Goal: Task Accomplishment & Management: Manage account settings

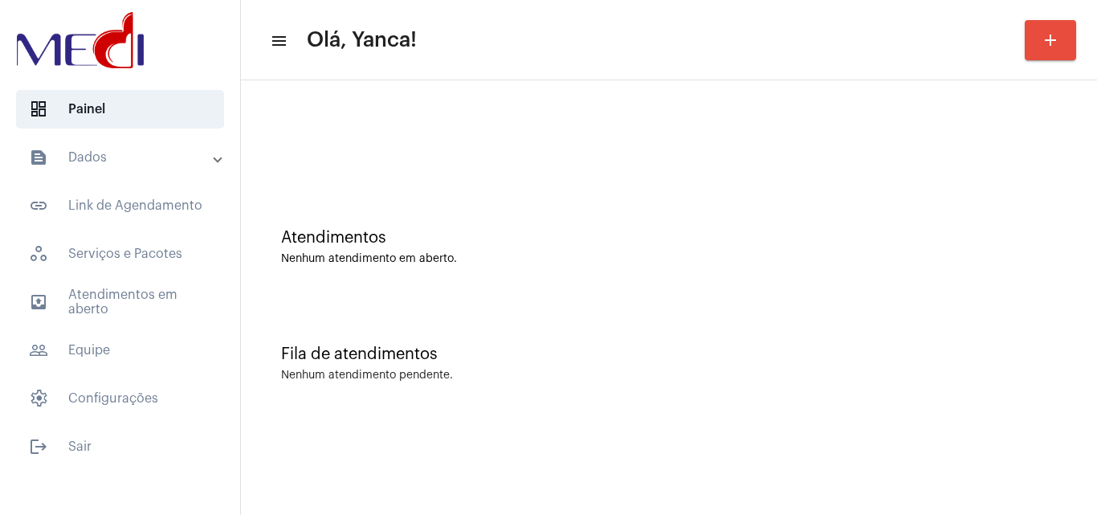
drag, startPoint x: 124, startPoint y: 291, endPoint x: 284, endPoint y: 345, distance: 168.9
click at [125, 291] on span "outbox_outline Atendimentos em aberto" at bounding box center [120, 302] width 208 height 39
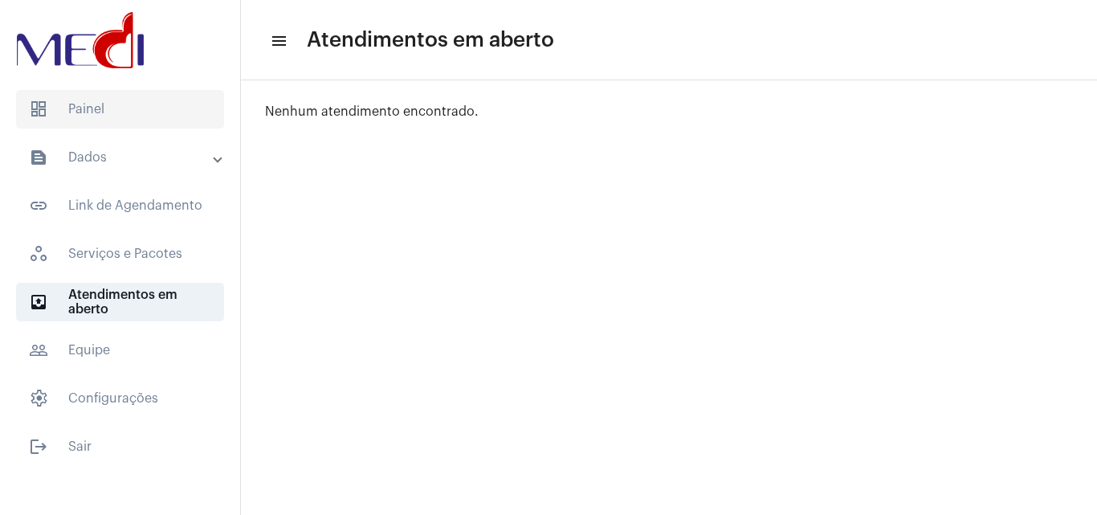
click at [153, 112] on span "dashboard Painel" at bounding box center [120, 109] width 208 height 39
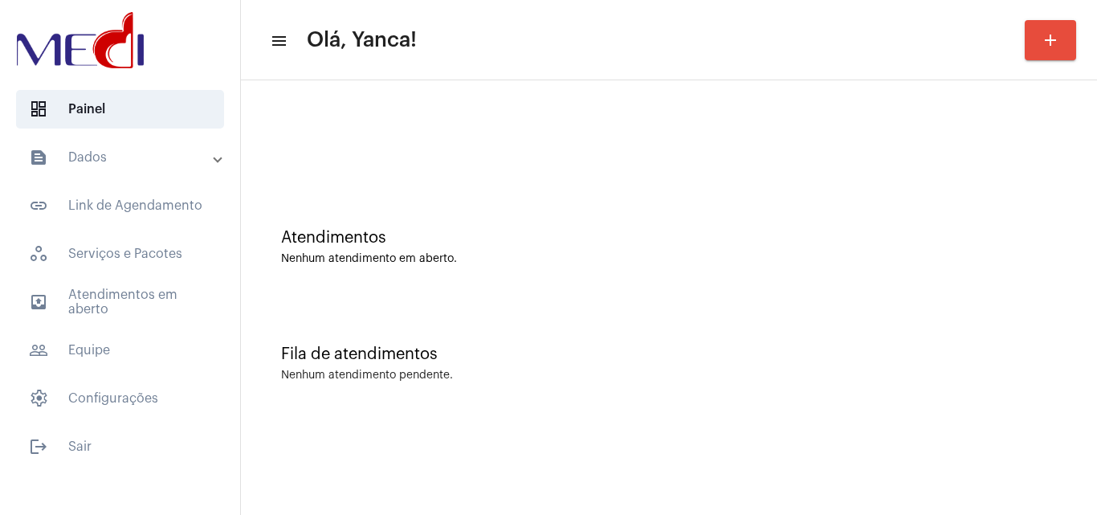
click at [163, 150] on mat-panel-title "text_snippet_outlined Dados" at bounding box center [122, 157] width 186 height 19
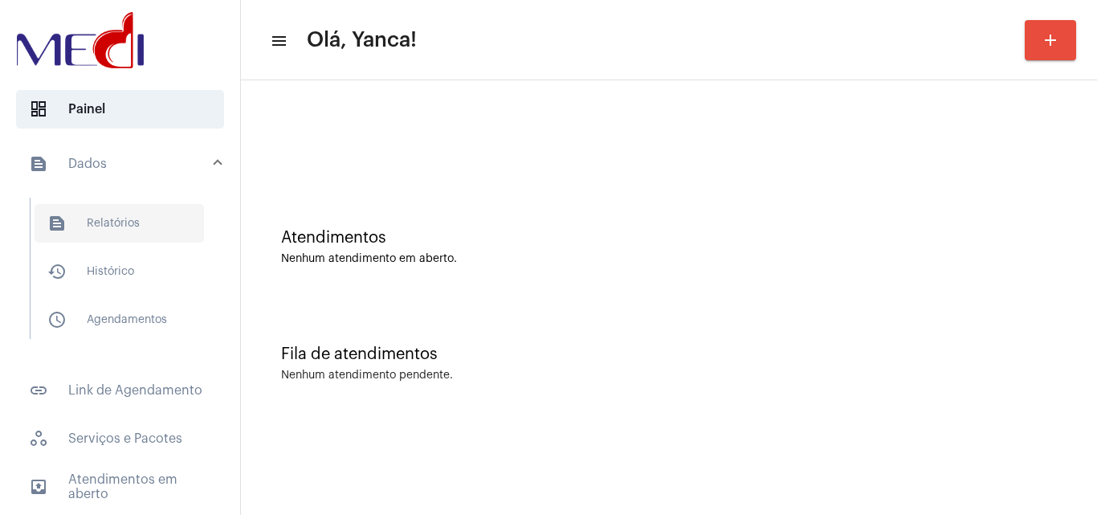
click at [110, 238] on span "text_snippet_outlined Relatórios" at bounding box center [119, 223] width 169 height 39
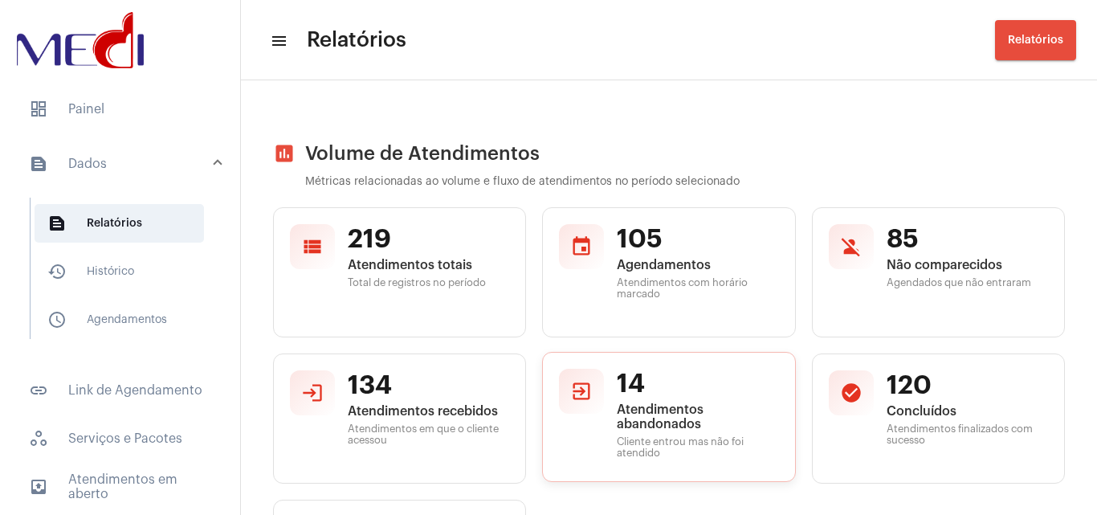
scroll to position [161, 0]
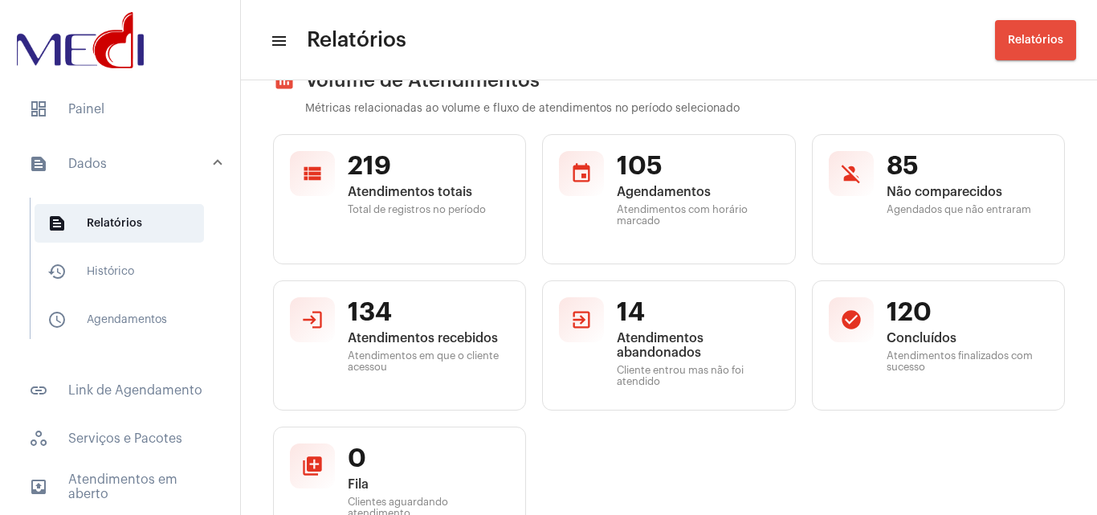
click at [168, 166] on mat-panel-title "text_snippet_outlined Dados" at bounding box center [122, 163] width 186 height 19
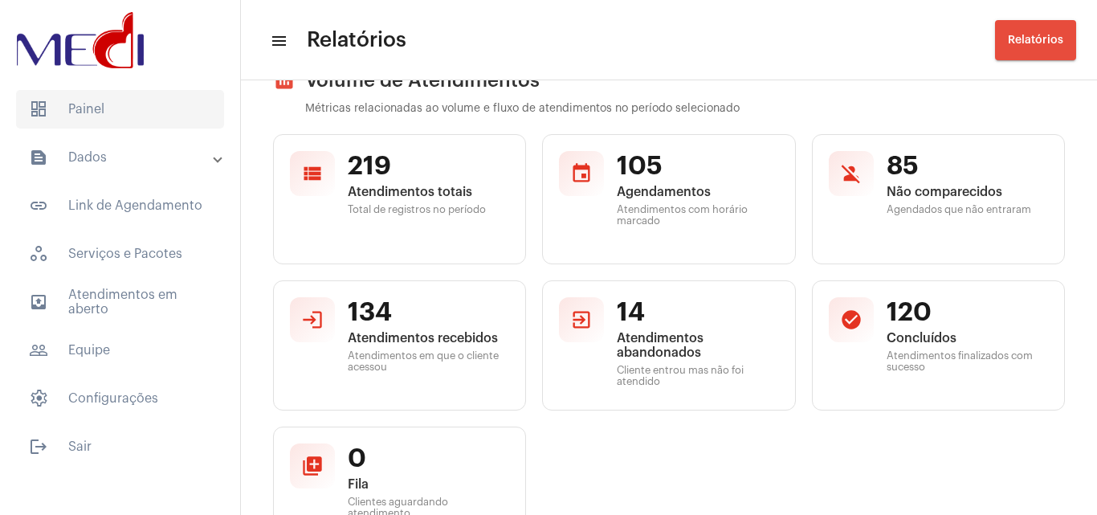
click at [116, 112] on span "dashboard Painel" at bounding box center [120, 109] width 208 height 39
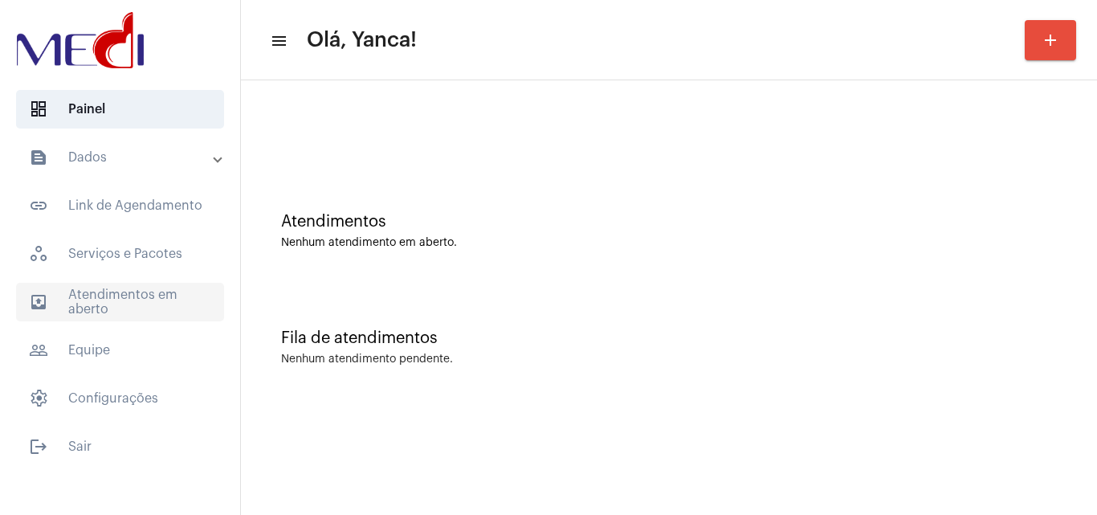
click at [159, 310] on span "outbox_outline Atendimentos em aberto" at bounding box center [120, 302] width 208 height 39
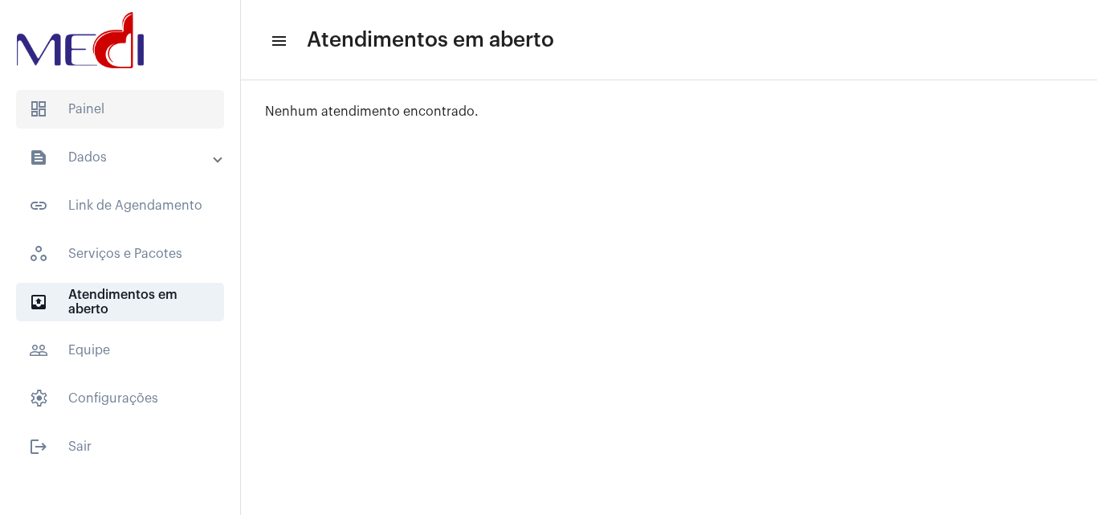
click at [105, 120] on span "dashboard Painel" at bounding box center [120, 109] width 208 height 39
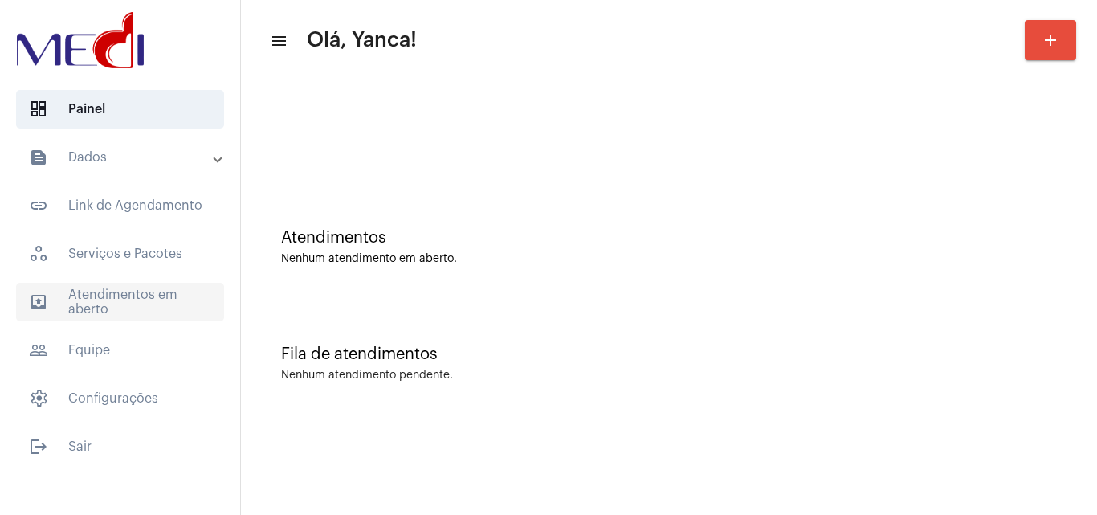
click at [133, 316] on span "outbox_outline Atendimentos em aberto" at bounding box center [120, 302] width 208 height 39
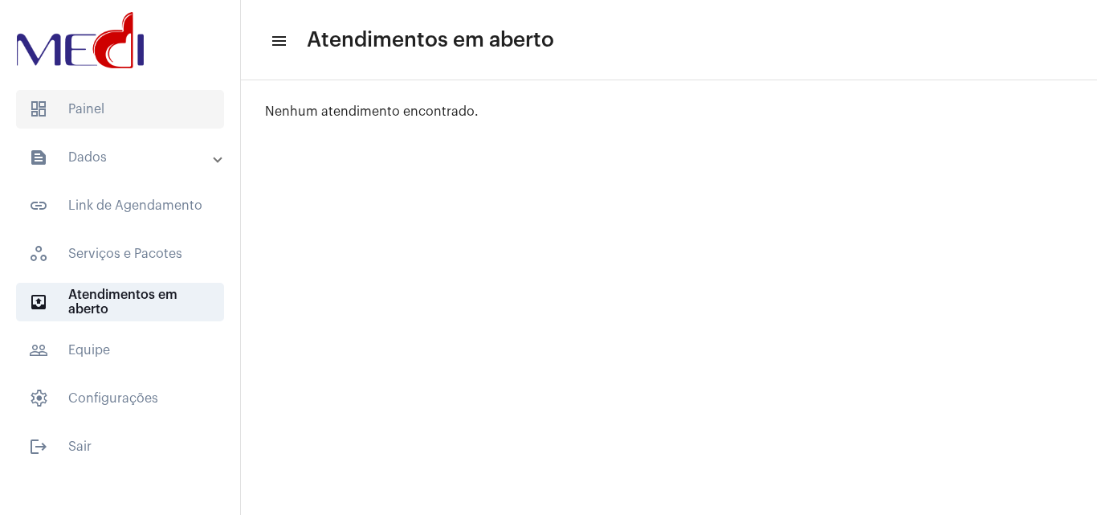
click at [125, 108] on span "dashboard Painel" at bounding box center [120, 109] width 208 height 39
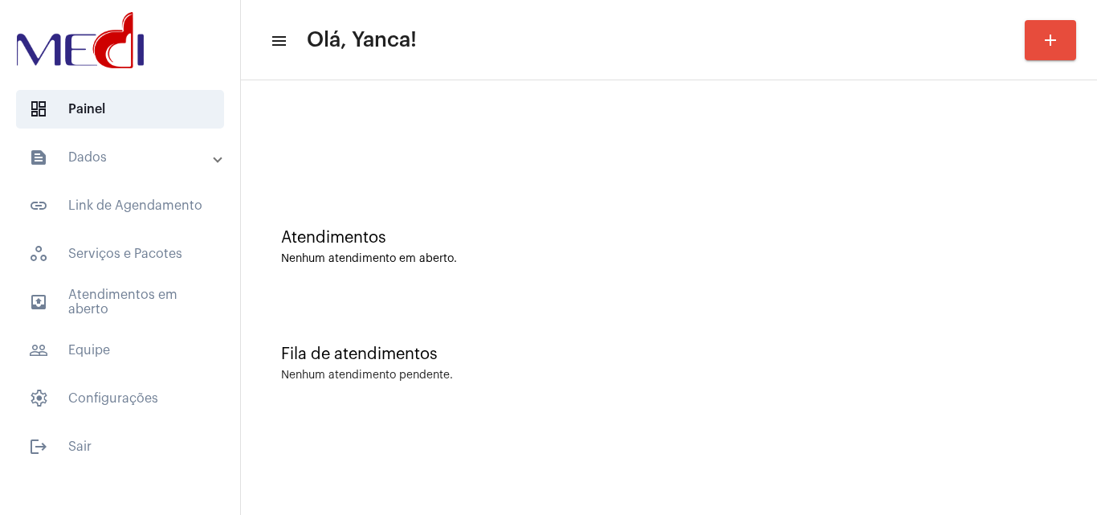
click at [174, 326] on mat-accordion "text_snippet_outlined Dados text_snippet_outlined Relatórios history_outlined H…" at bounding box center [120, 278] width 240 height 280
click at [180, 310] on span "outbox_outline Atendimentos em aberto" at bounding box center [120, 302] width 208 height 39
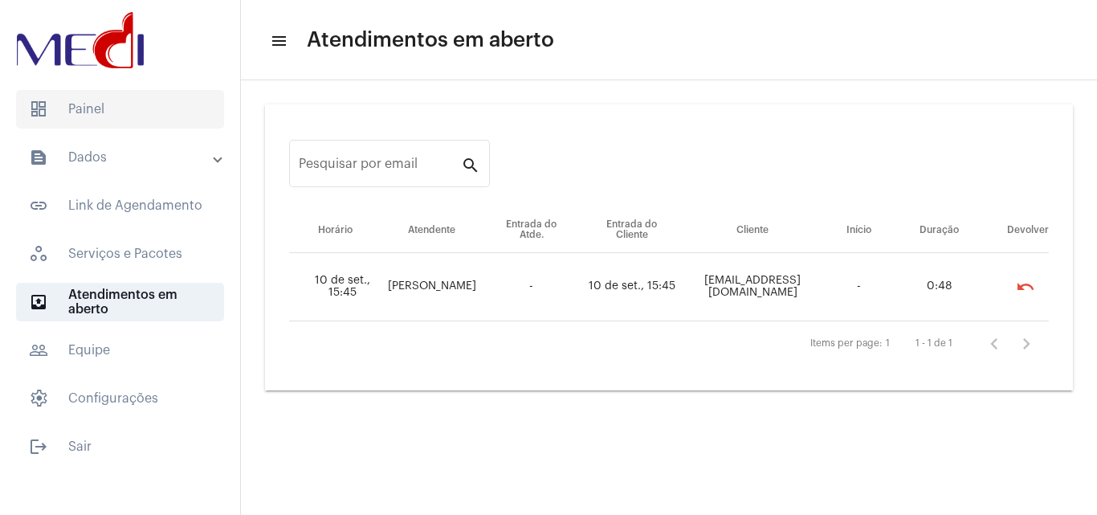
click at [145, 119] on span "dashboard Painel" at bounding box center [120, 109] width 208 height 39
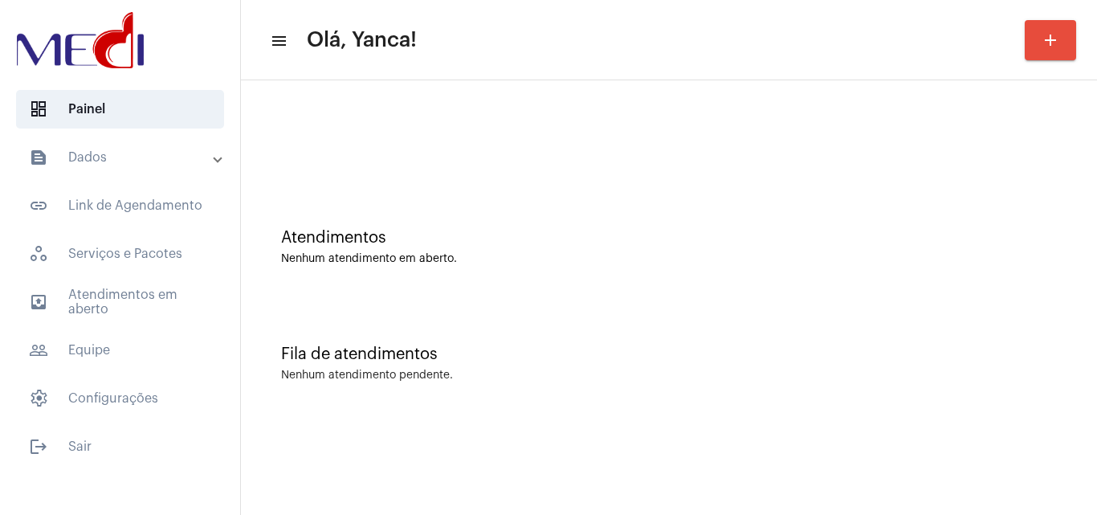
drag, startPoint x: 182, startPoint y: 301, endPoint x: 315, endPoint y: 267, distance: 137.7
click at [181, 301] on span "outbox_outline Atendimentos em aberto" at bounding box center [120, 302] width 208 height 39
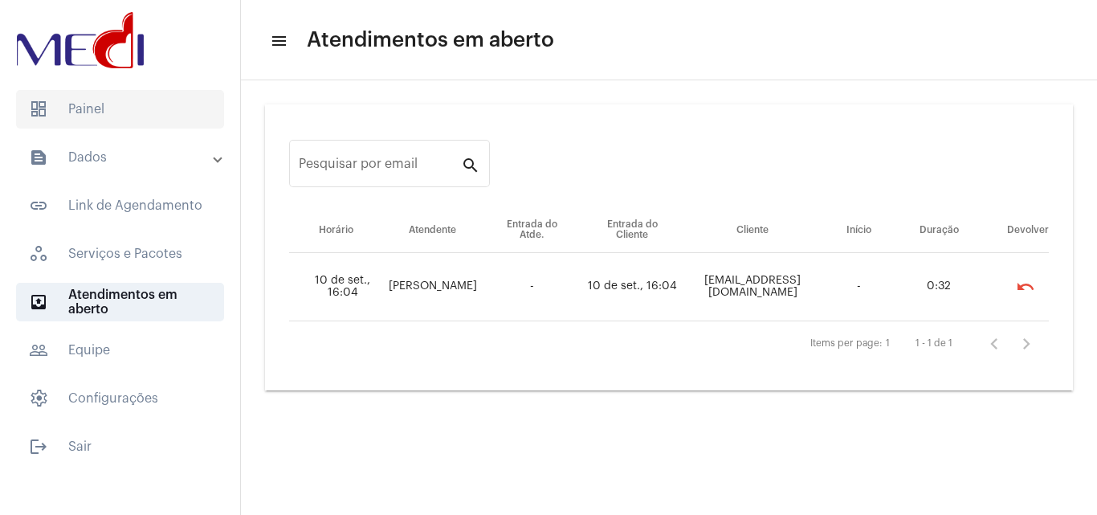
click at [102, 101] on span "dashboard Painel" at bounding box center [120, 109] width 208 height 39
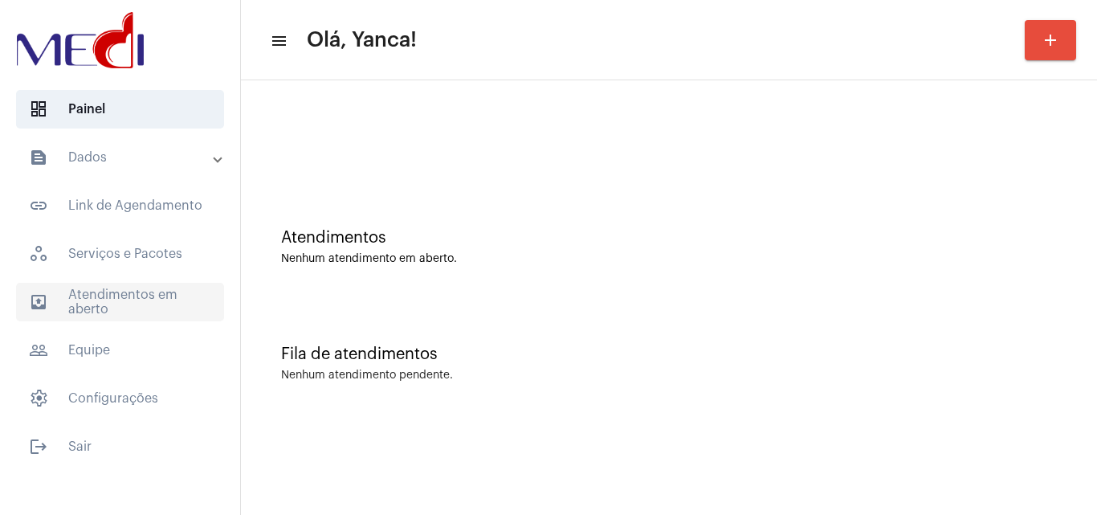
click at [104, 316] on span "outbox_outline Atendimentos em aberto" at bounding box center [120, 302] width 208 height 39
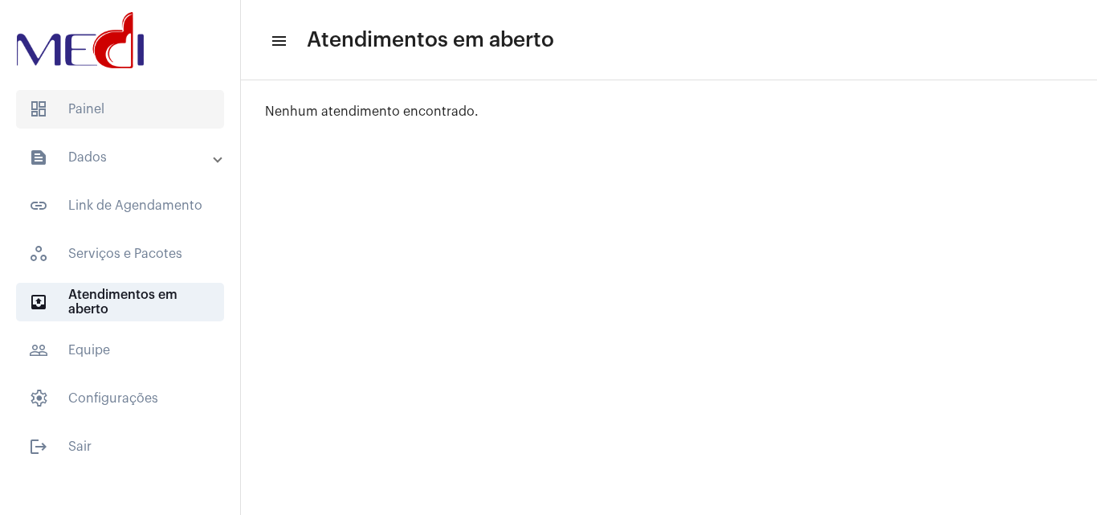
click at [148, 108] on span "dashboard Painel" at bounding box center [120, 109] width 208 height 39
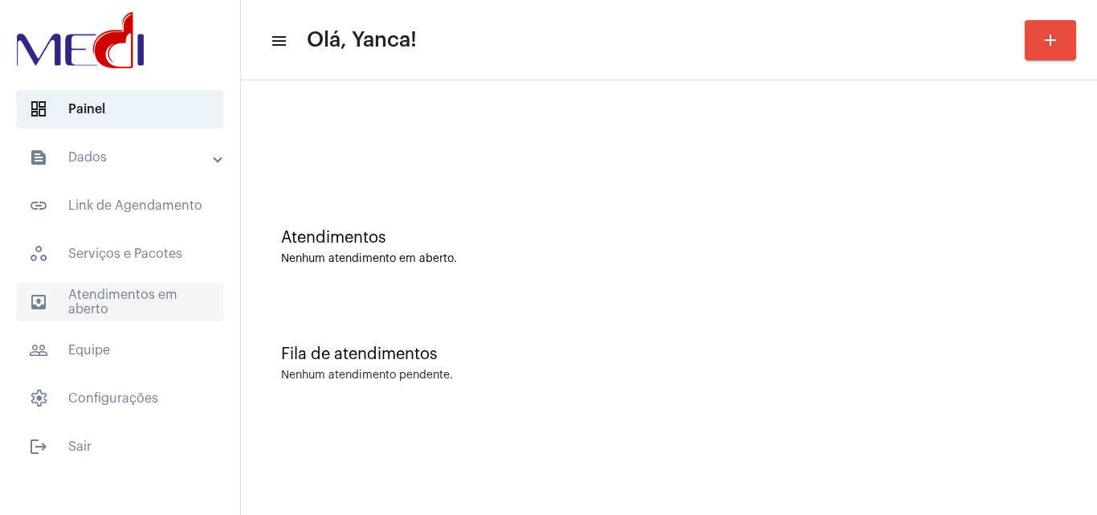
click at [154, 299] on span "outbox_outline Atendimentos em aberto" at bounding box center [120, 302] width 208 height 39
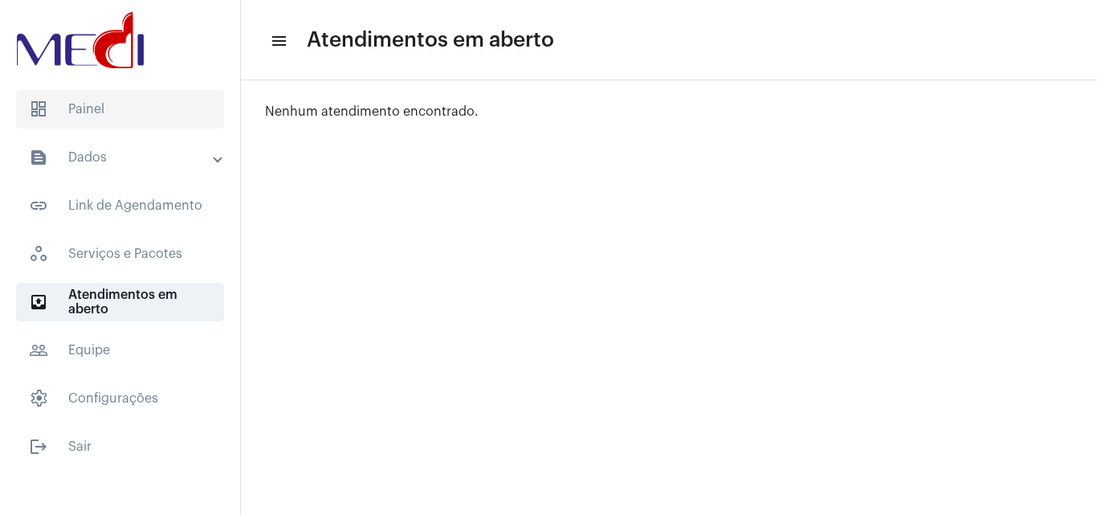
click at [169, 107] on span "dashboard Painel" at bounding box center [120, 109] width 208 height 39
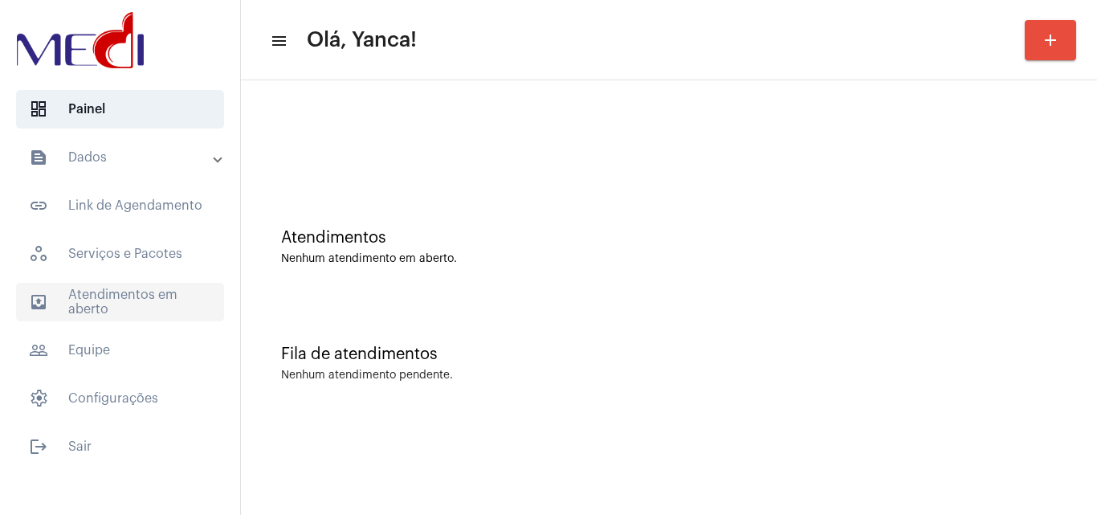
drag, startPoint x: 144, startPoint y: 314, endPoint x: 164, endPoint y: 320, distance: 20.9
click at [145, 314] on span "outbox_outline Atendimentos em aberto" at bounding box center [120, 302] width 208 height 39
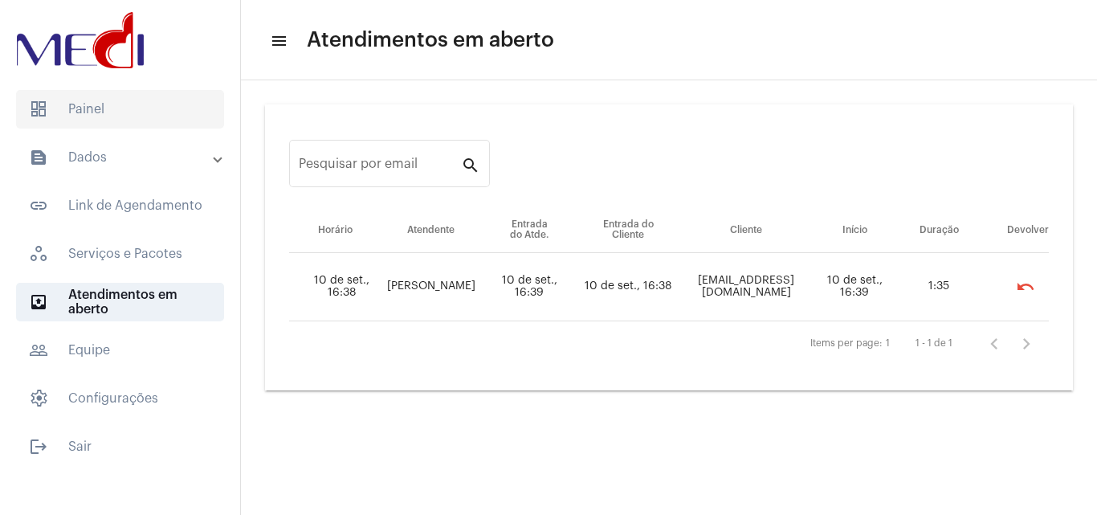
click at [107, 112] on span "dashboard Painel" at bounding box center [120, 109] width 208 height 39
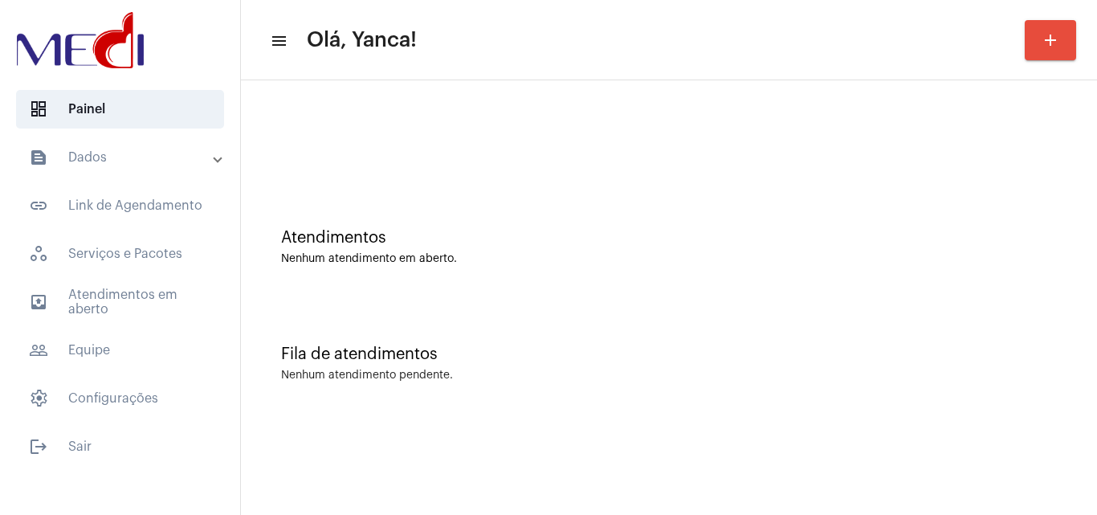
click at [135, 143] on mat-expansion-panel-header "text_snippet_outlined Dados" at bounding box center [125, 157] width 231 height 39
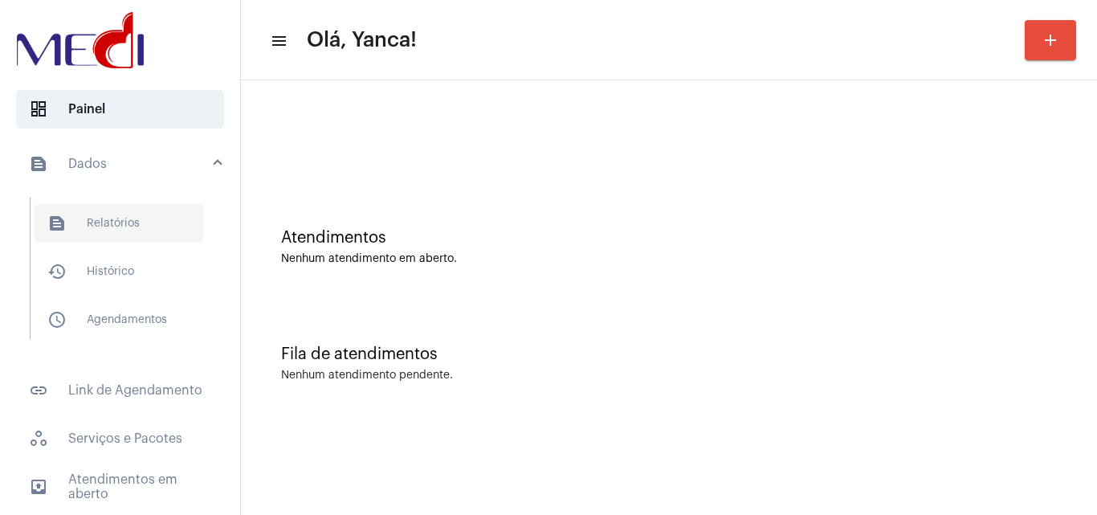
click at [102, 220] on span "text_snippet_outlined Relatórios" at bounding box center [119, 223] width 169 height 39
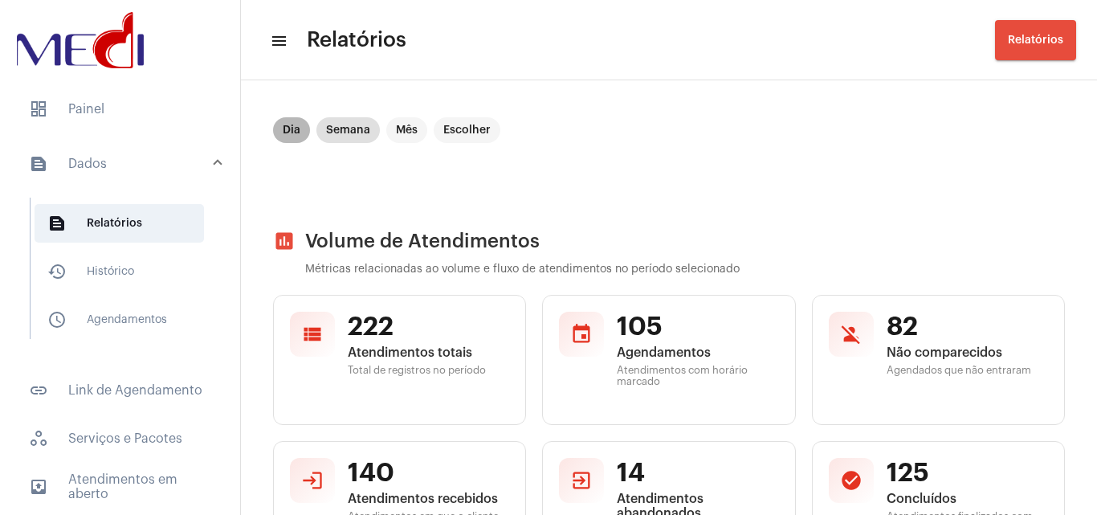
click at [287, 134] on mat-chip "Dia" at bounding box center [291, 130] width 37 height 26
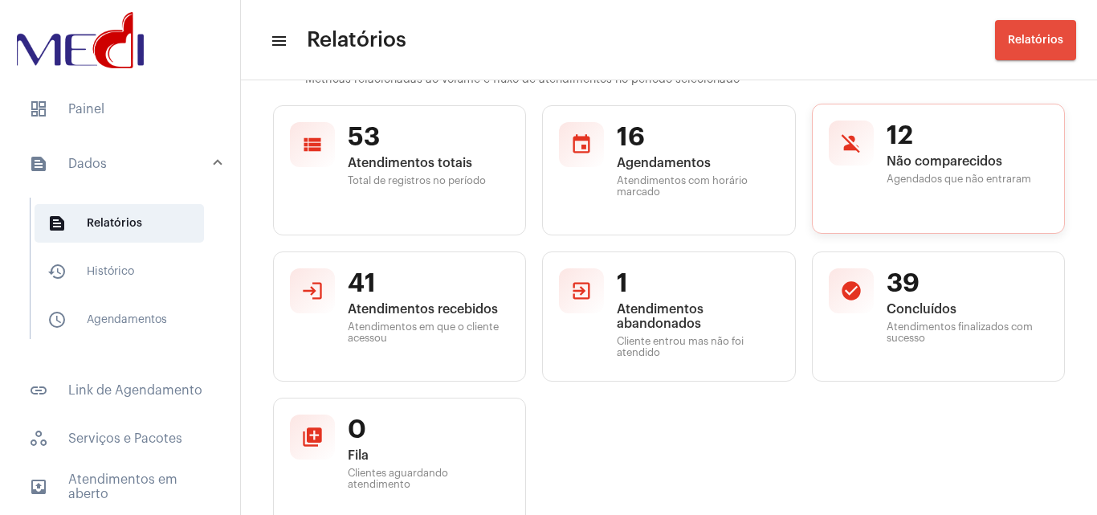
scroll to position [161, 0]
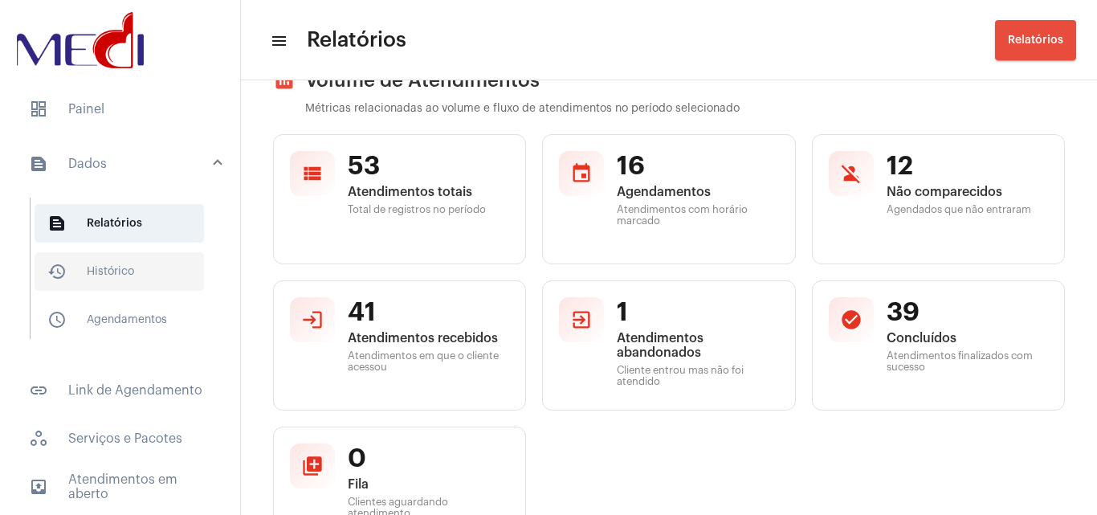
click at [118, 282] on span "history_outlined Histórico" at bounding box center [119, 271] width 169 height 39
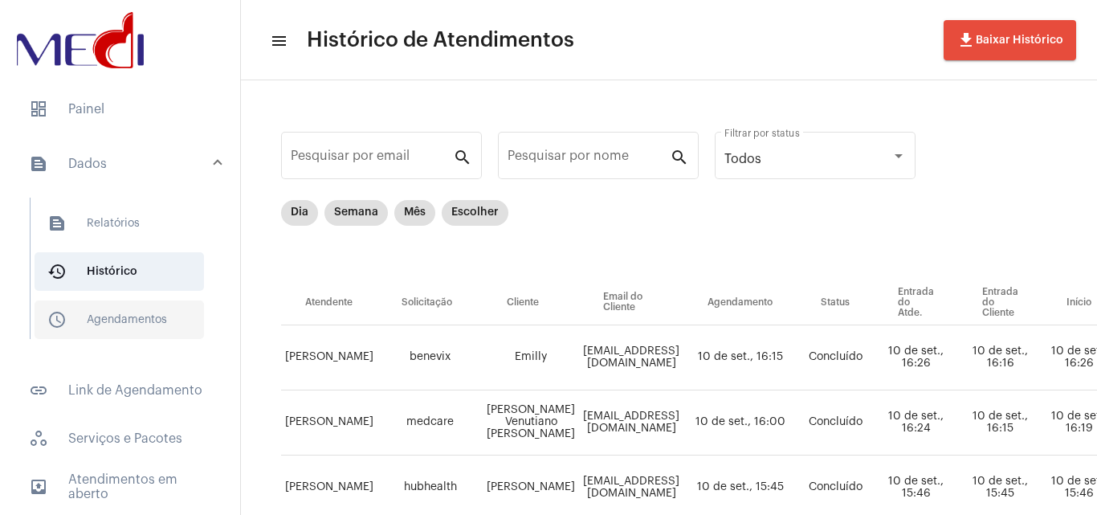
click at [133, 314] on span "schedule_outlined Agendamentos" at bounding box center [119, 319] width 169 height 39
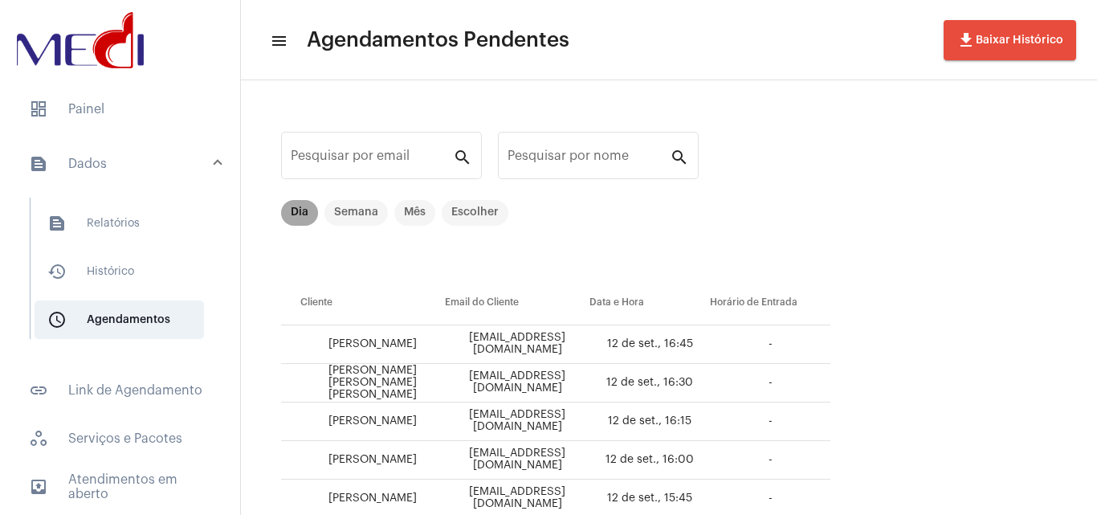
click at [300, 210] on mat-chip "Dia" at bounding box center [299, 213] width 37 height 26
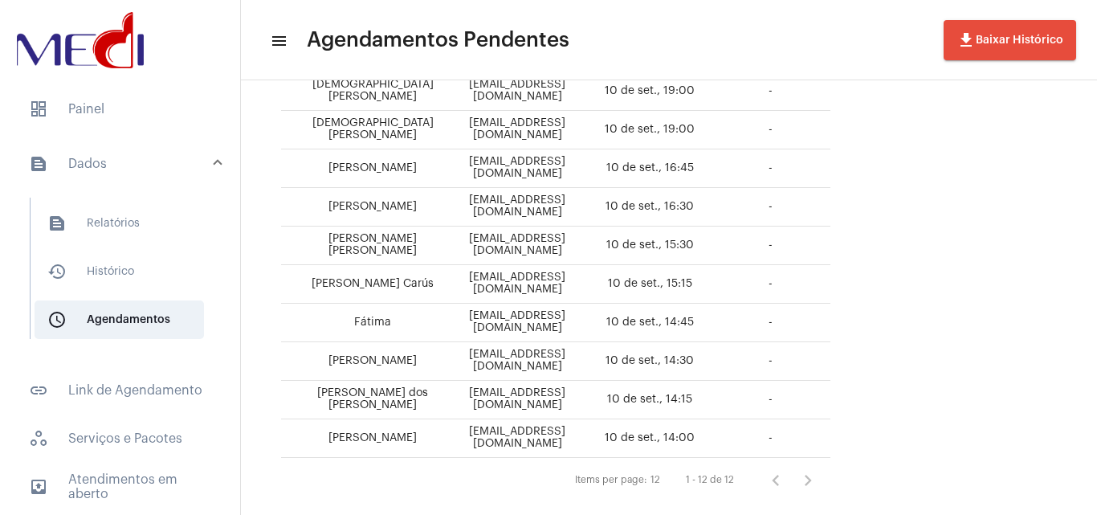
scroll to position [358, 0]
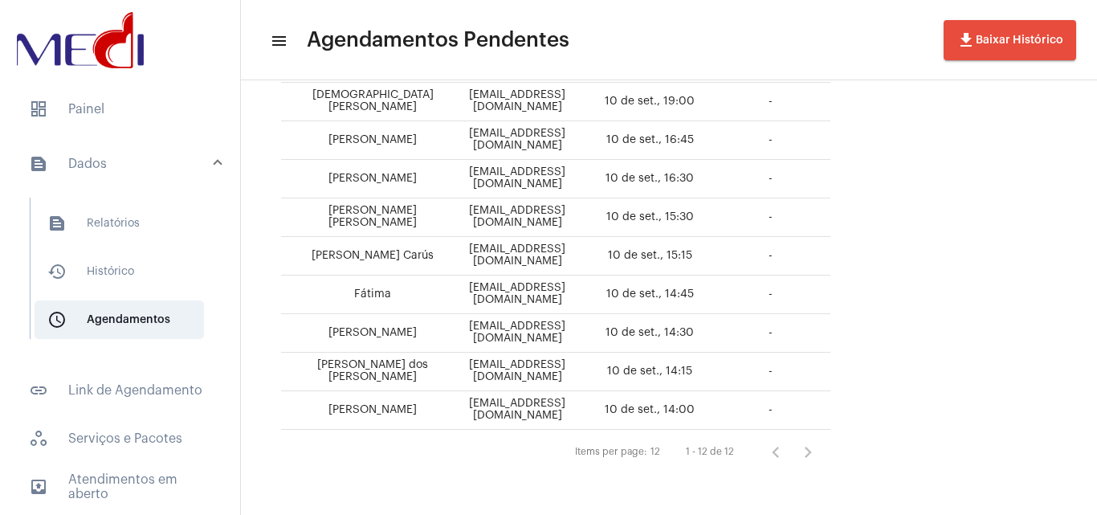
drag, startPoint x: 735, startPoint y: 402, endPoint x: 654, endPoint y: 401, distance: 81.1
click at [651, 404] on td "10 de set., 14:00" at bounding box center [650, 410] width 120 height 39
drag, startPoint x: 725, startPoint y: 371, endPoint x: 616, endPoint y: 376, distance: 108.5
click at [616, 376] on tr "Sirlei Ferreira dos Passos Brandt Sipassos1977@gmail.com 10 de set., 14:15 -" at bounding box center [555, 372] width 549 height 39
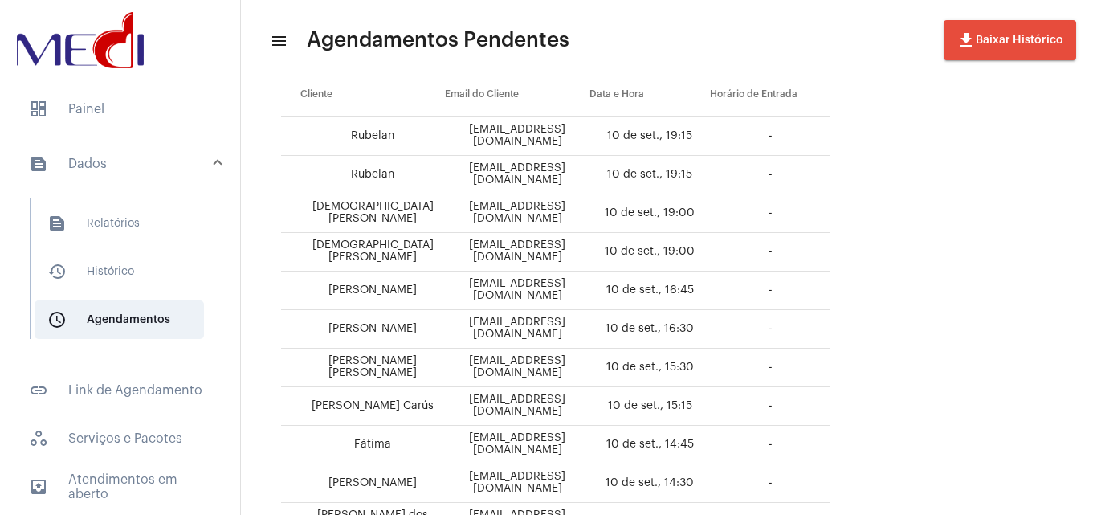
scroll to position [198, 0]
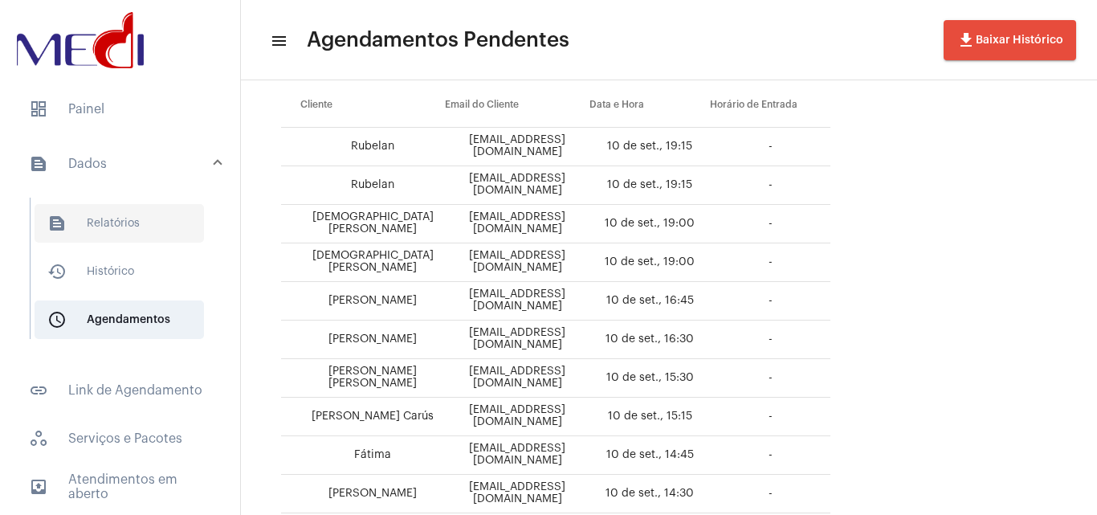
click at [115, 218] on span "text_snippet_outlined Relatórios" at bounding box center [119, 223] width 169 height 39
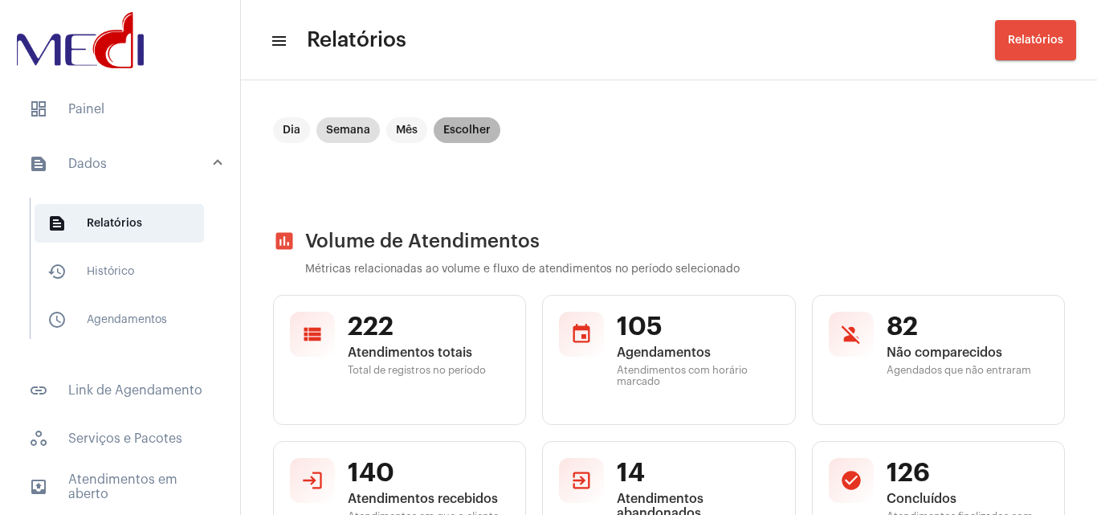
click at [470, 120] on mat-chip "Escolher" at bounding box center [467, 130] width 67 height 26
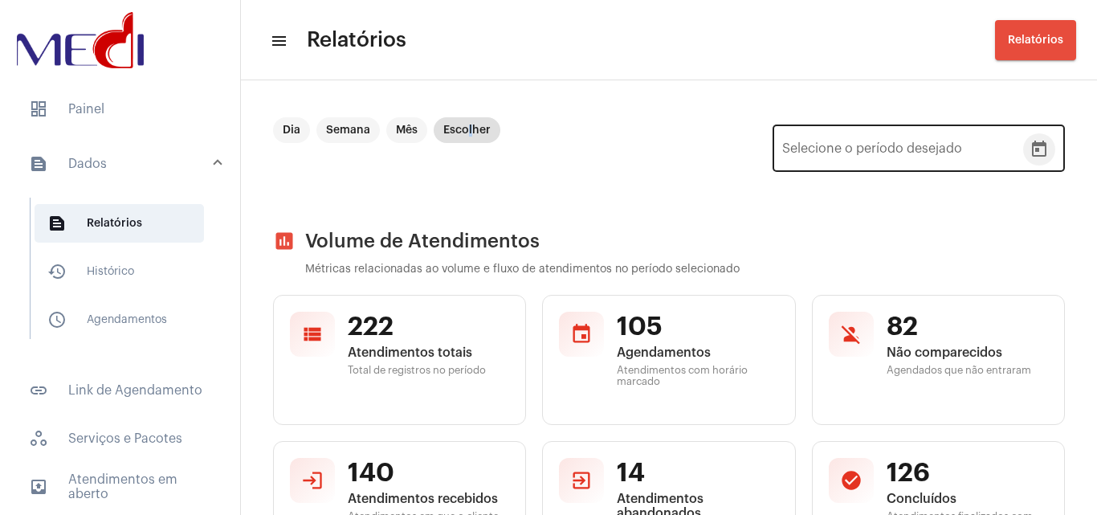
click at [1031, 141] on icon "Open calendar" at bounding box center [1039, 149] width 19 height 19
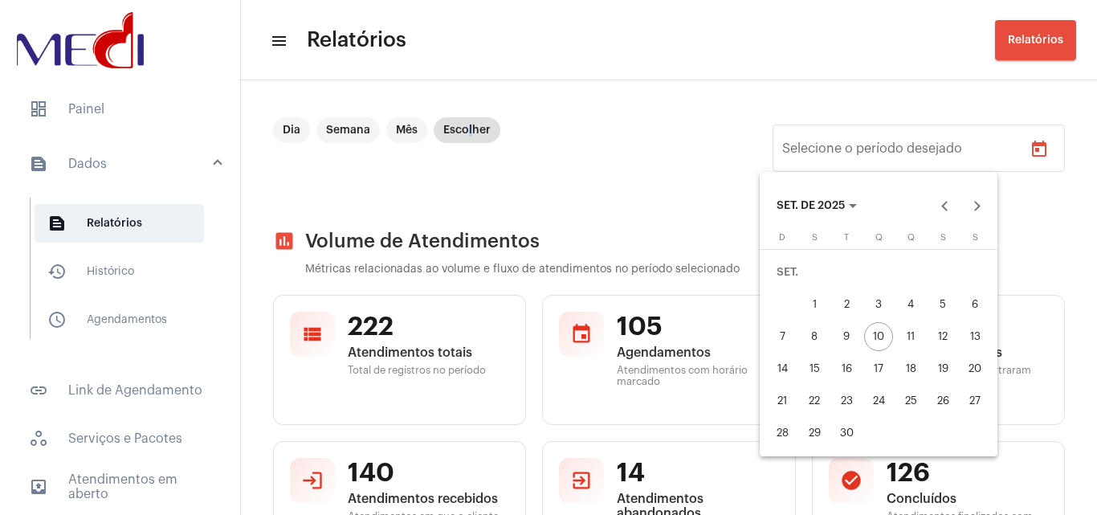
click at [846, 337] on div "9" at bounding box center [846, 336] width 29 height 29
type input "09/09/2025"
click at [846, 337] on div "9" at bounding box center [846, 336] width 29 height 29
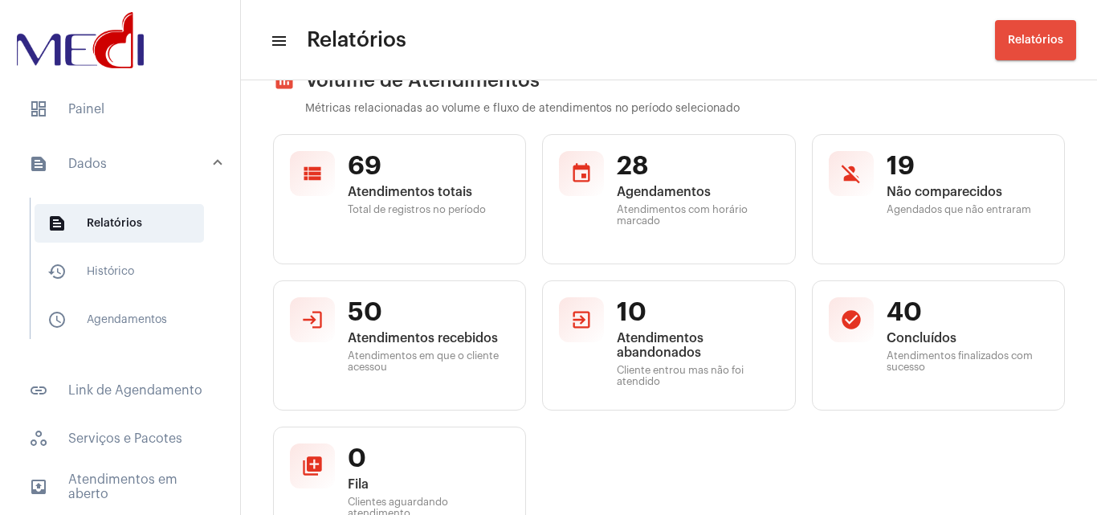
scroll to position [80, 0]
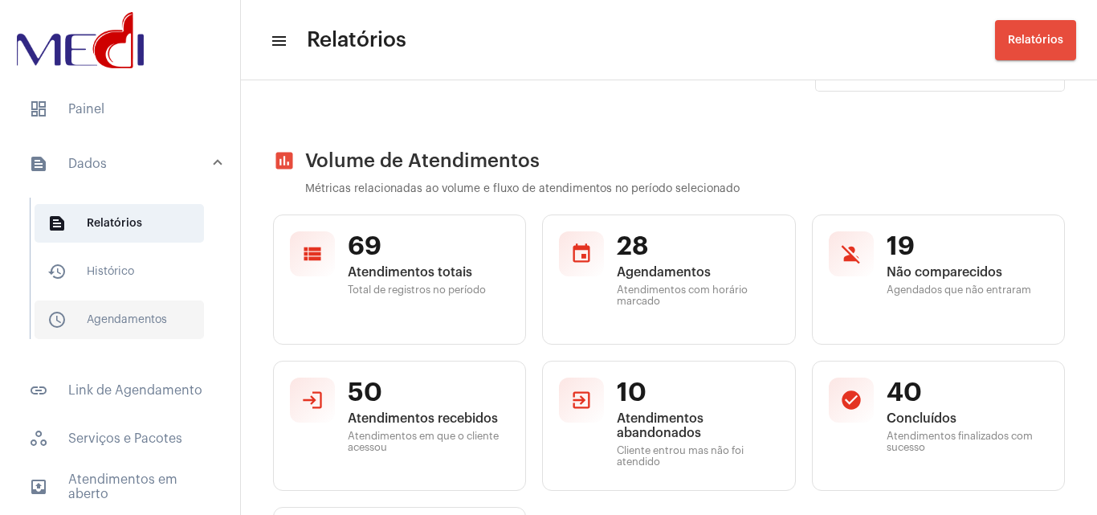
drag, startPoint x: 146, startPoint y: 308, endPoint x: 179, endPoint y: 309, distance: 32.9
click at [148, 308] on span "schedule_outlined Agendamentos" at bounding box center [119, 319] width 169 height 39
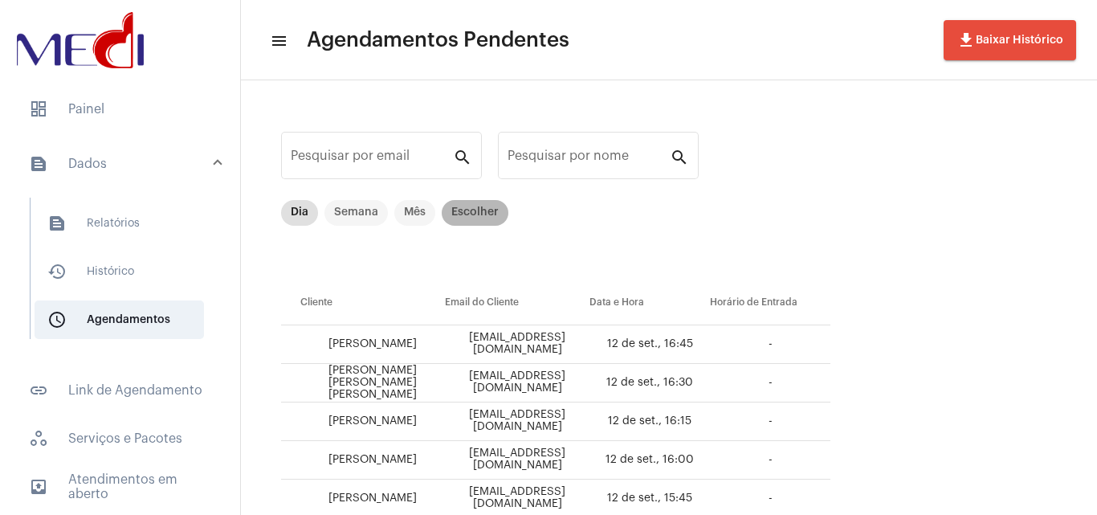
click at [484, 211] on mat-chip "Escolher" at bounding box center [475, 213] width 67 height 26
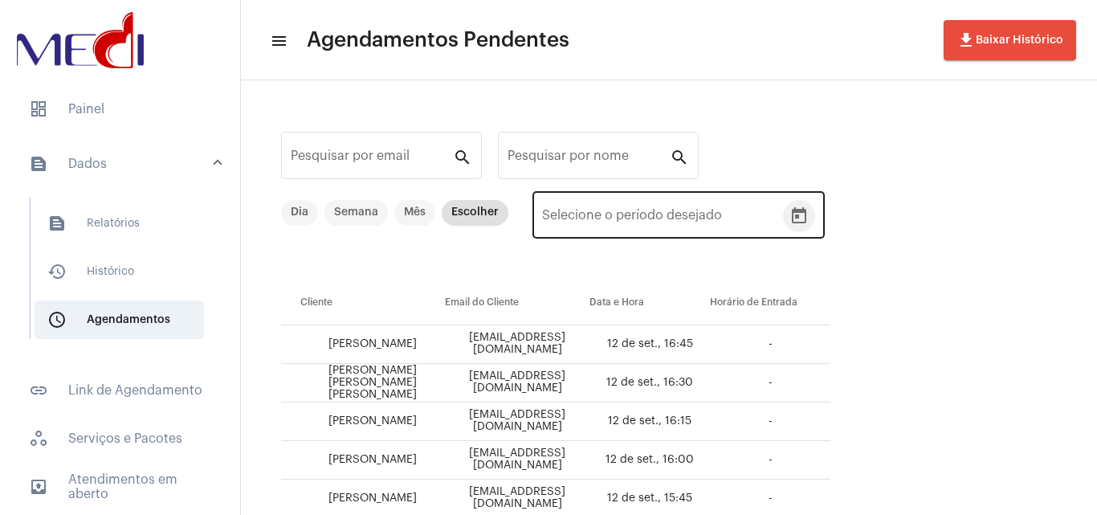
click at [803, 212] on icon "Open calendar" at bounding box center [799, 215] width 14 height 16
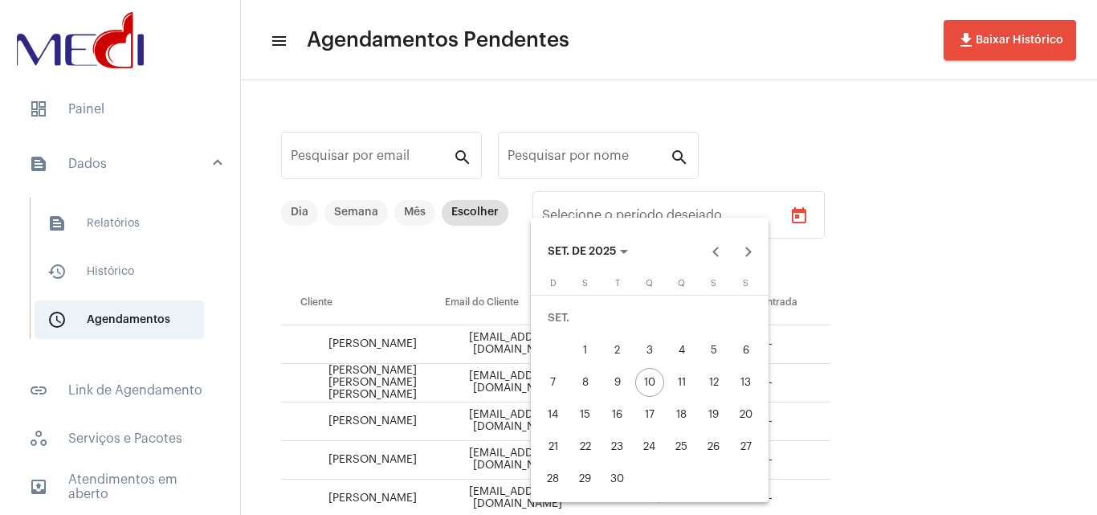
click at [625, 375] on div "9" at bounding box center [617, 382] width 29 height 29
type input "09/09/2025"
click at [627, 375] on div "9" at bounding box center [617, 382] width 29 height 29
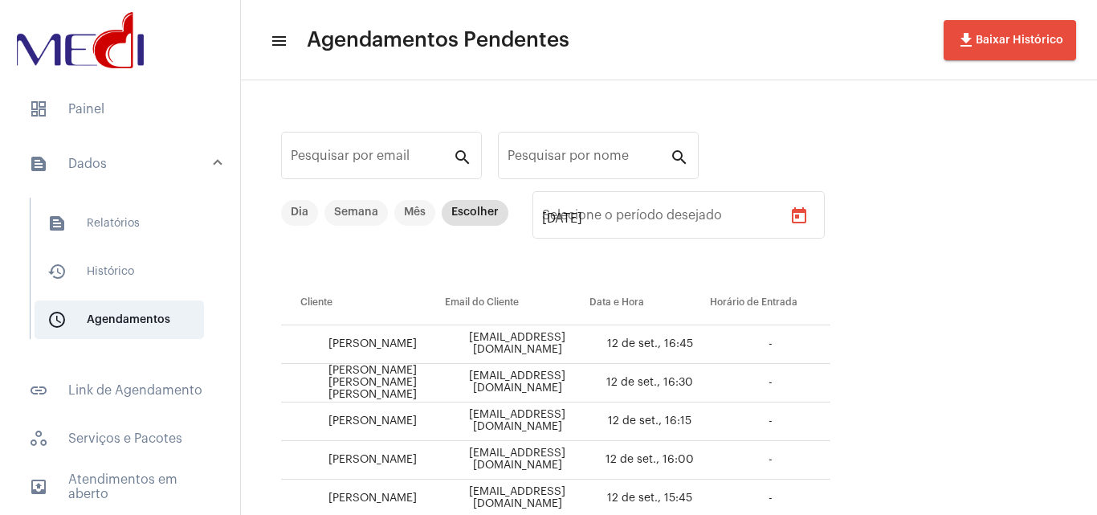
type input "09/09/2025"
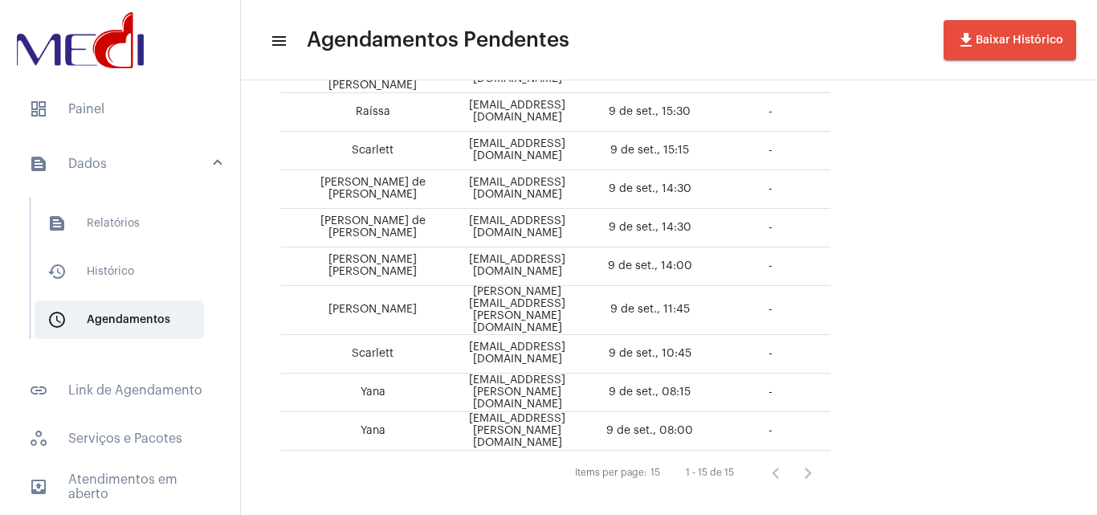
scroll to position [72, 0]
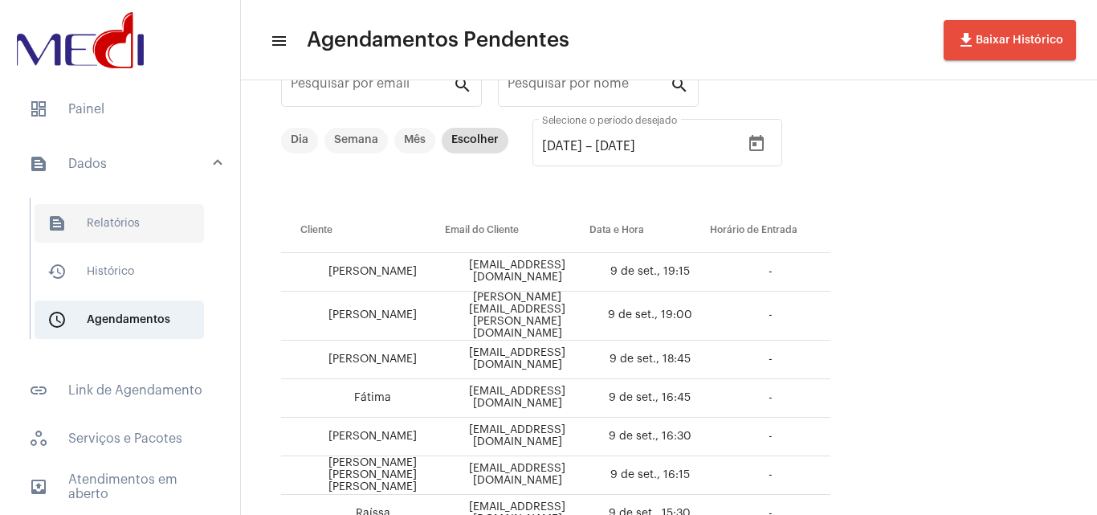
click at [121, 212] on span "text_snippet_outlined Relatórios" at bounding box center [119, 223] width 169 height 39
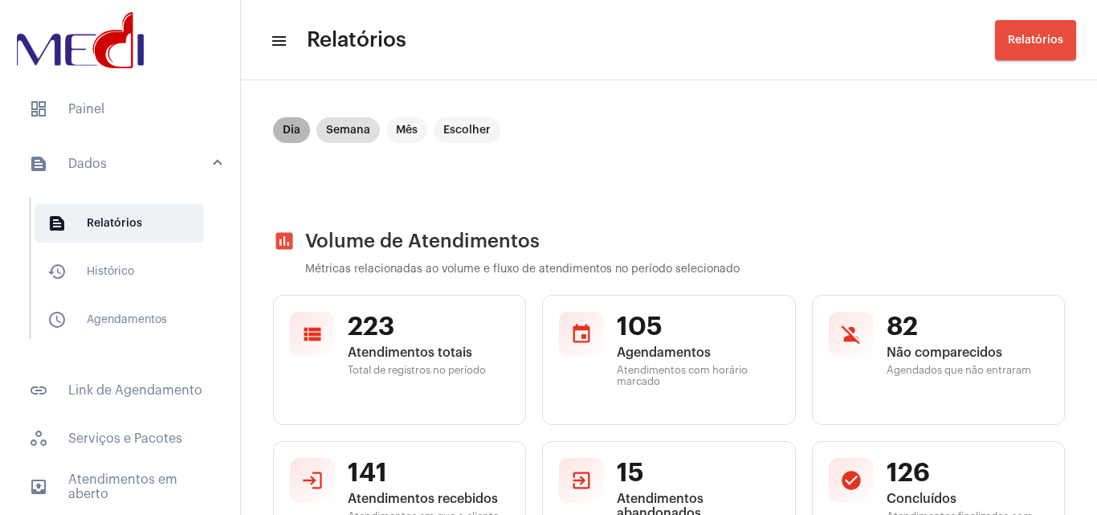
click at [296, 123] on mat-chip "Dia" at bounding box center [291, 130] width 37 height 26
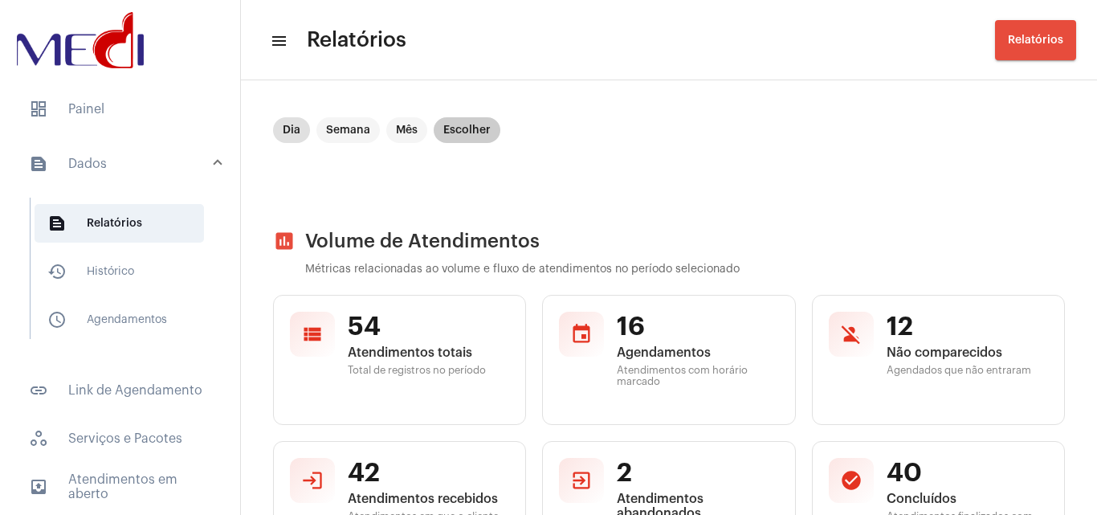
click at [459, 129] on mat-chip "Escolher" at bounding box center [467, 130] width 67 height 26
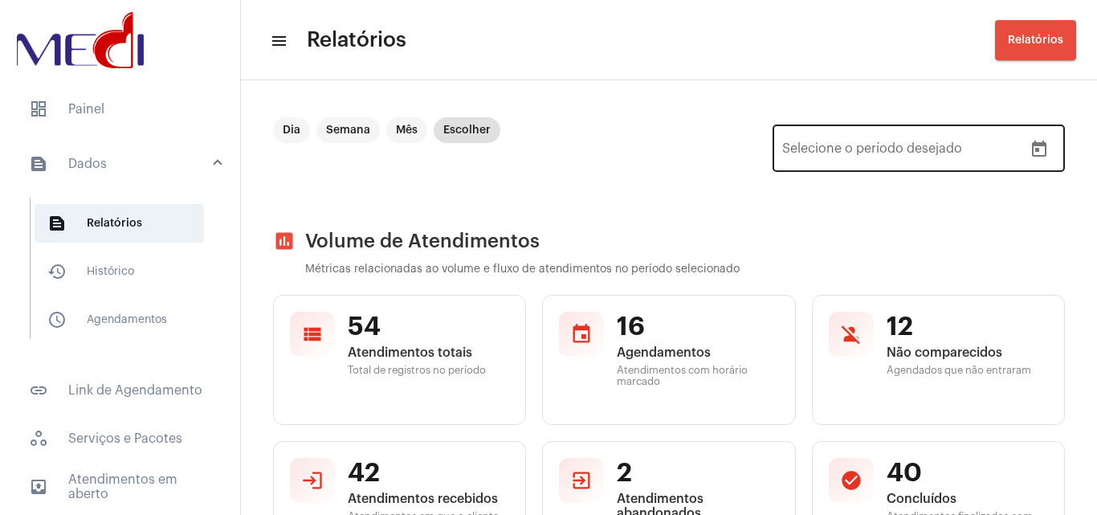
click at [1031, 137] on button "Open calendar" at bounding box center [1039, 149] width 32 height 32
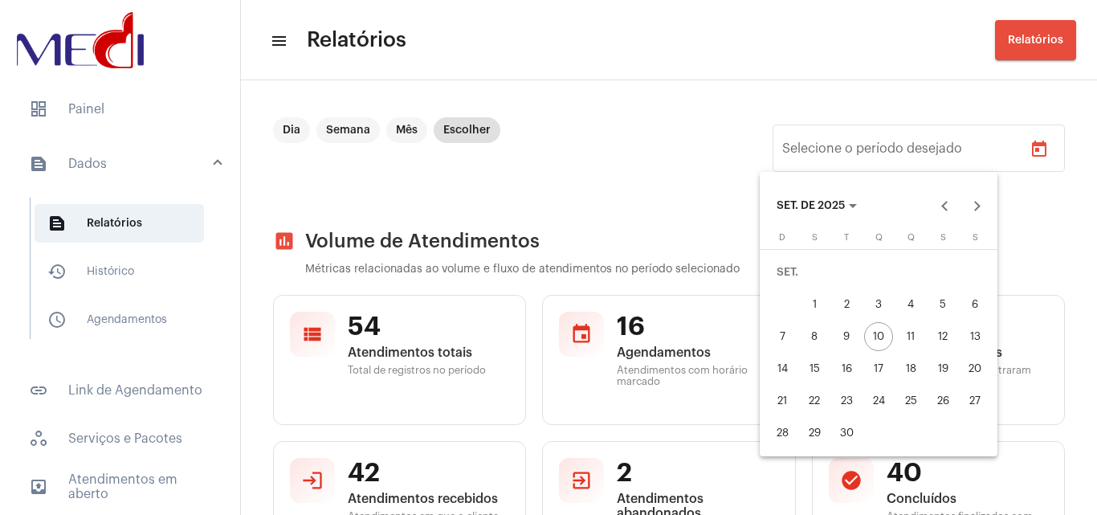
click at [841, 336] on div "9" at bounding box center [846, 336] width 29 height 29
type input "09/09/2025"
click at [841, 336] on div "9" at bounding box center [846, 336] width 29 height 29
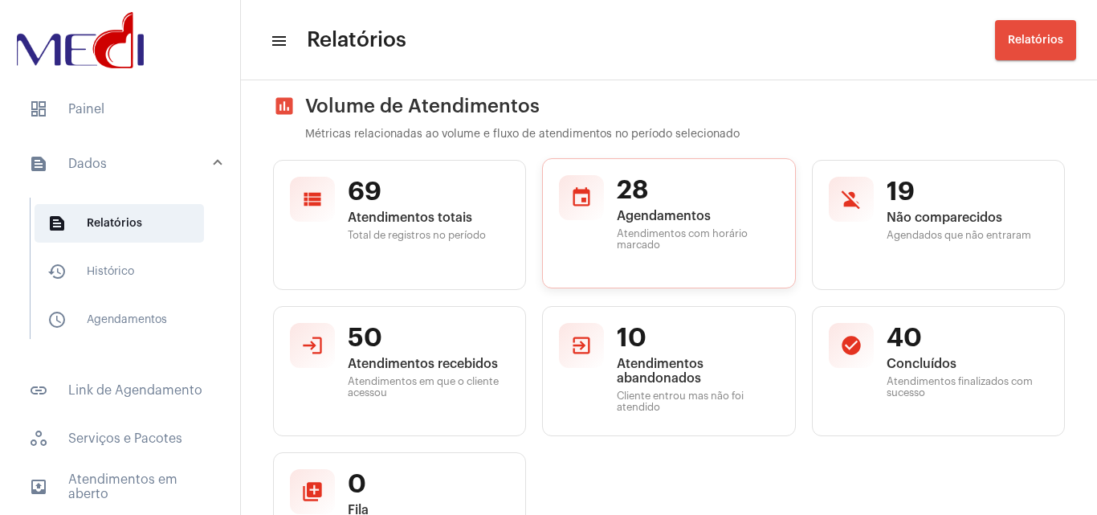
scroll to position [161, 0]
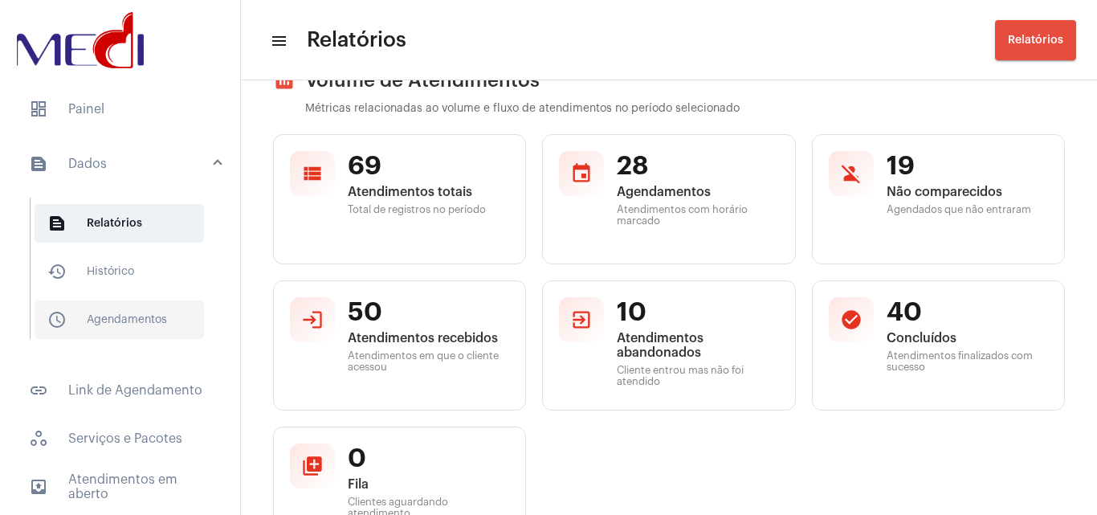
click at [82, 317] on span "schedule_outlined Agendamentos" at bounding box center [119, 319] width 169 height 39
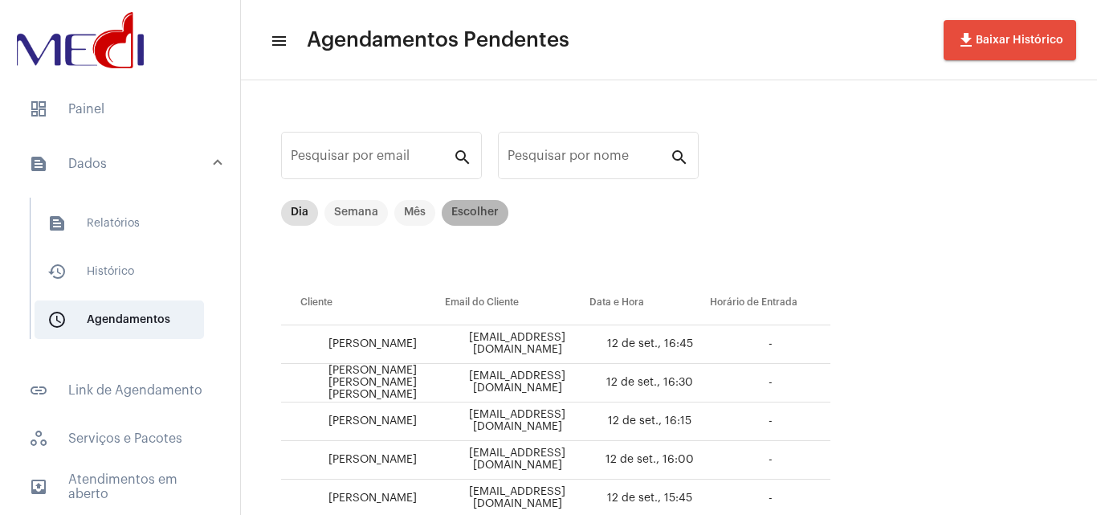
click at [462, 209] on mat-chip "Escolher" at bounding box center [475, 213] width 67 height 26
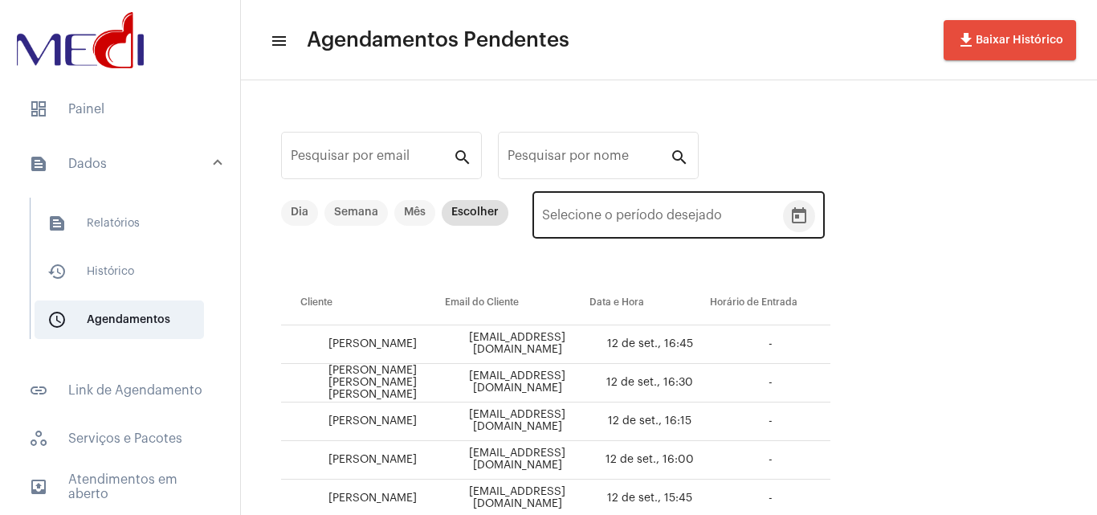
click at [807, 223] on button "Open calendar" at bounding box center [799, 216] width 32 height 32
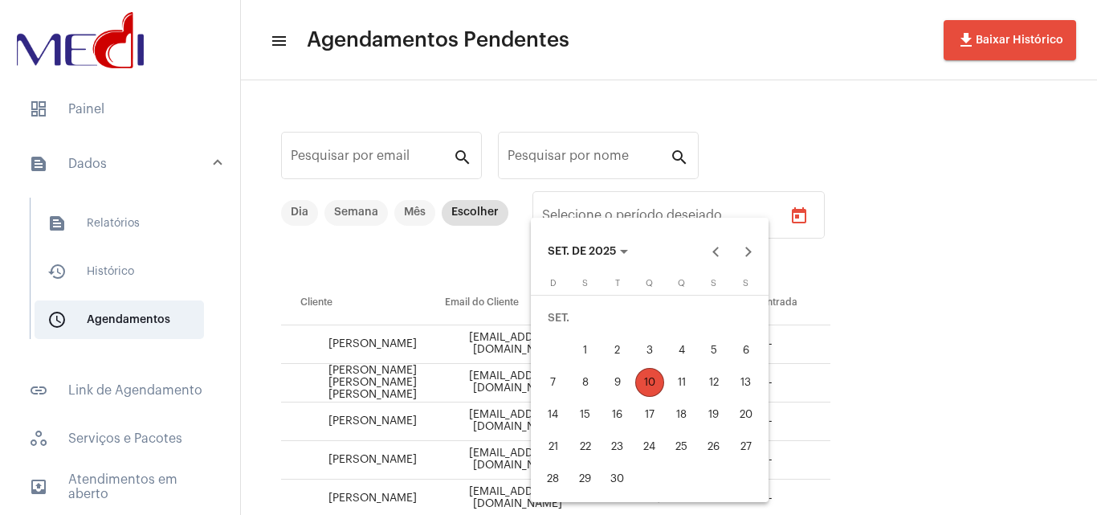
click at [625, 375] on div "9" at bounding box center [617, 382] width 29 height 29
type input "09/09/2025"
click at [625, 375] on div "9" at bounding box center [617, 382] width 29 height 29
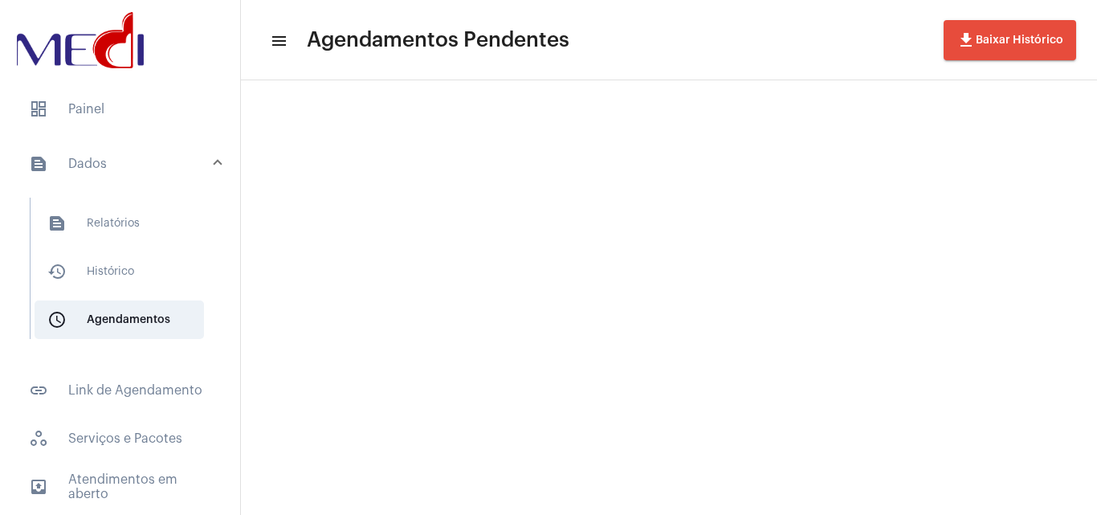
type input "09/09/2025"
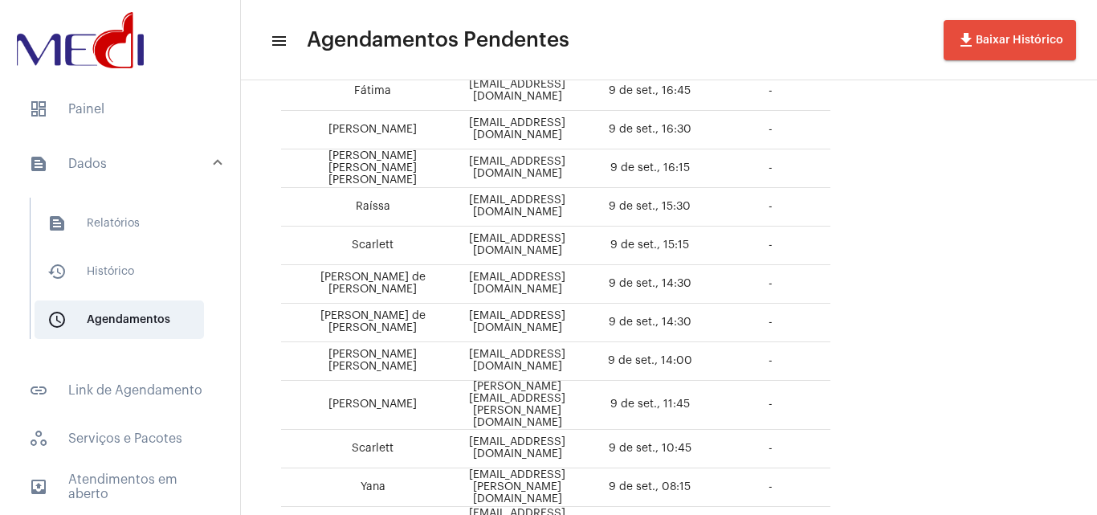
scroll to position [474, 0]
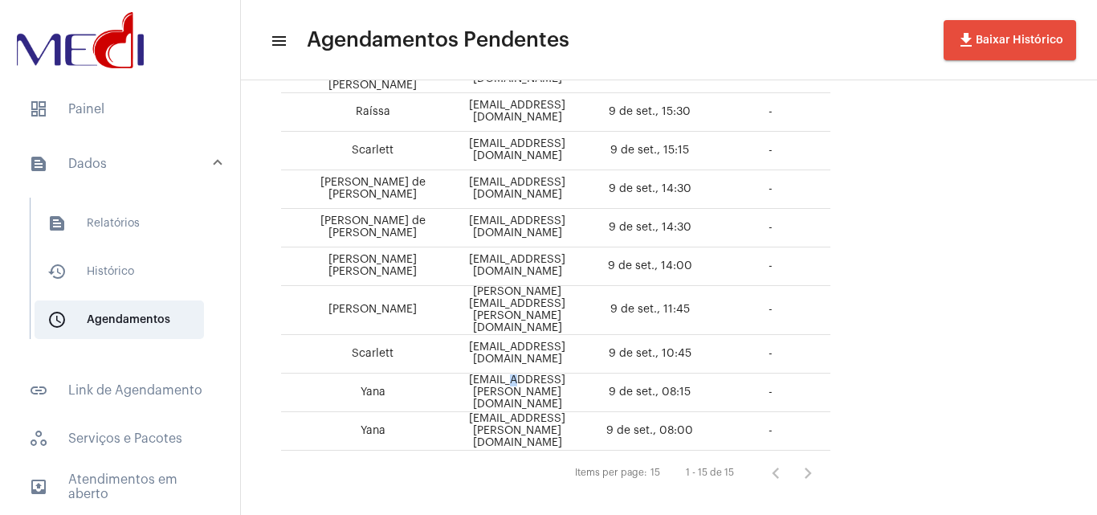
click at [506, 373] on td "yana.maria@hotmail.com" at bounding box center [517, 392] width 145 height 39
click at [503, 335] on td "Scarlettdiane509@gmail.com" at bounding box center [517, 354] width 145 height 39
click at [543, 286] on td "ana.celia@ariasocial.ong.br" at bounding box center [517, 310] width 145 height 49
click at [542, 257] on td "lauralois131099@gmail.com" at bounding box center [517, 266] width 145 height 39
drag, startPoint x: 540, startPoint y: 210, endPoint x: 574, endPoint y: 217, distance: 35.3
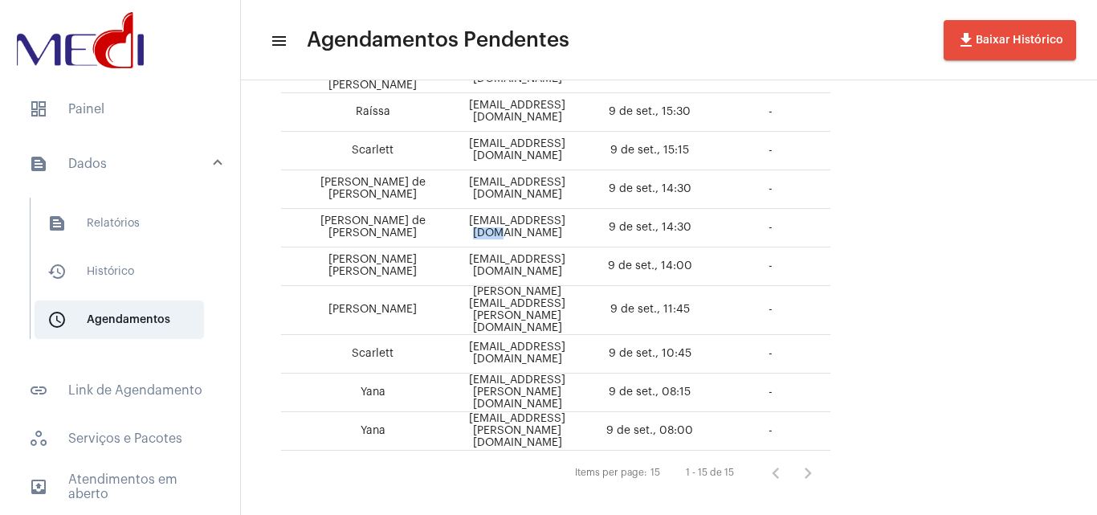
click at [574, 209] on td "lurdesfeliz88@gmail.com" at bounding box center [517, 228] width 145 height 39
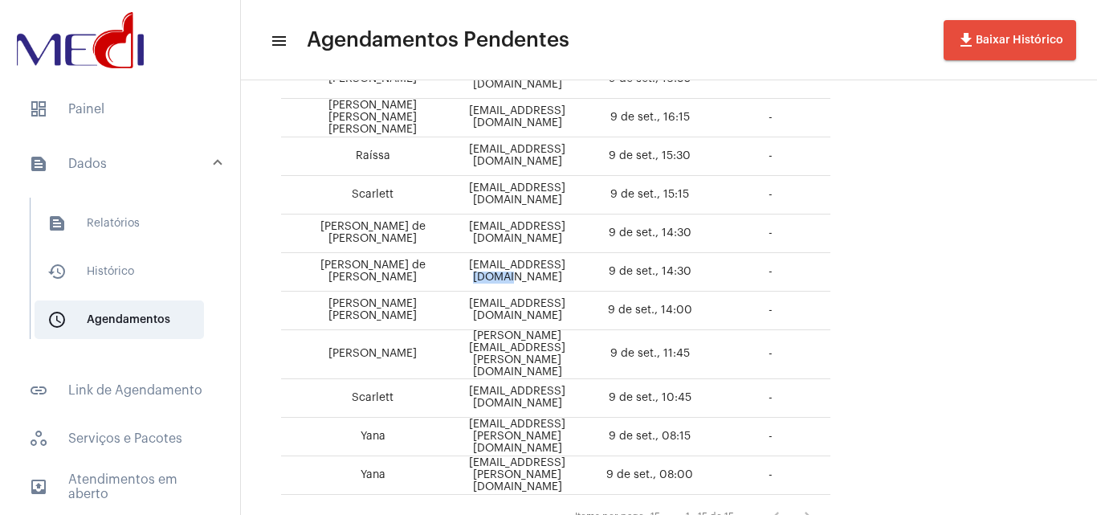
scroll to position [394, 0]
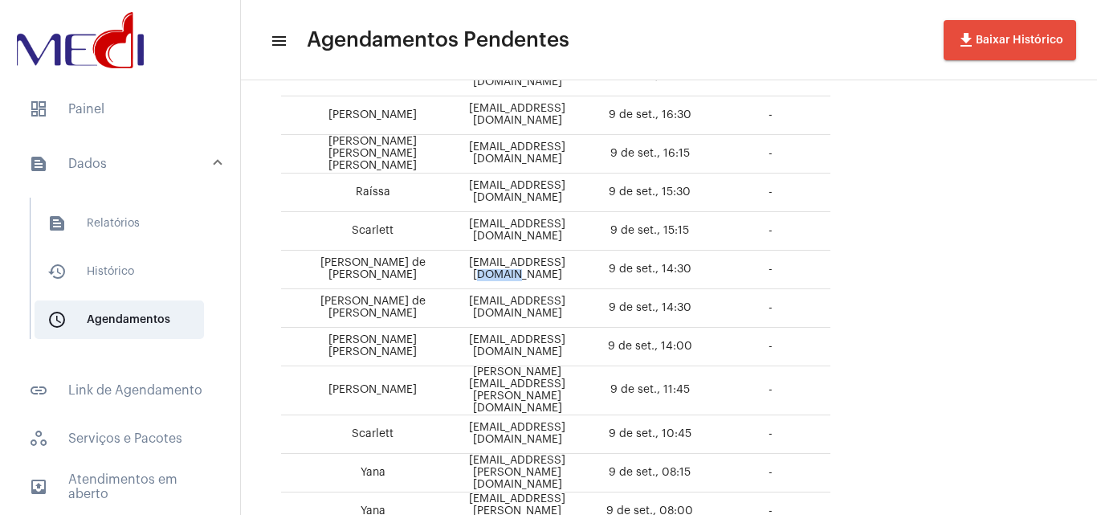
drag, startPoint x: 553, startPoint y: 255, endPoint x: 578, endPoint y: 256, distance: 25.7
click at [578, 256] on td "lurdesfeliz88@gmail.com" at bounding box center [517, 270] width 145 height 39
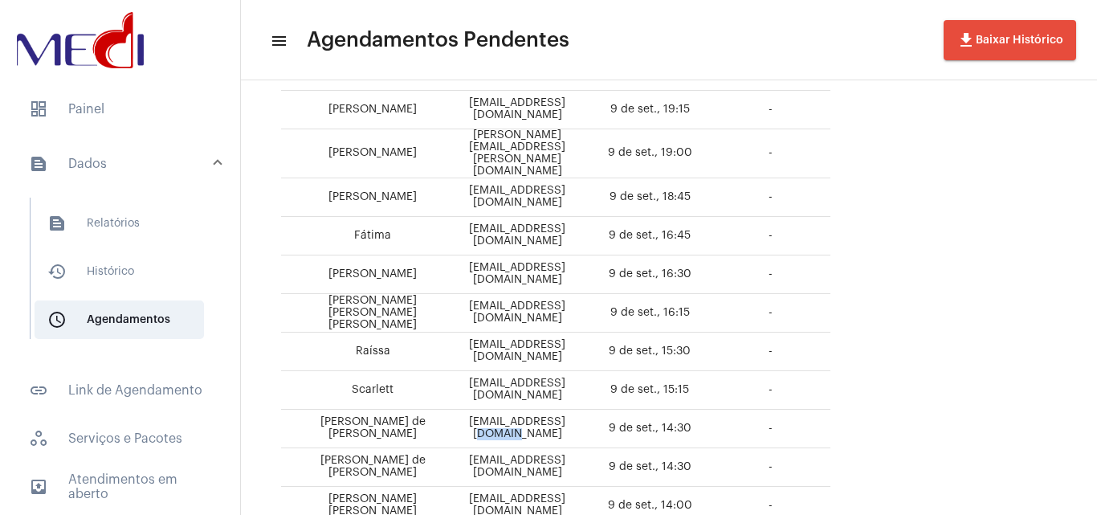
scroll to position [233, 0]
drag, startPoint x: 490, startPoint y: 376, endPoint x: 518, endPoint y: 370, distance: 28.7
click at [518, 373] on td "Scarlettdiane509@gmail.com" at bounding box center [517, 392] width 145 height 39
click at [572, 334] on td "raissaagirelli@gmail.com" at bounding box center [517, 353] width 145 height 39
drag, startPoint x: 553, startPoint y: 292, endPoint x: 568, endPoint y: 292, distance: 14.5
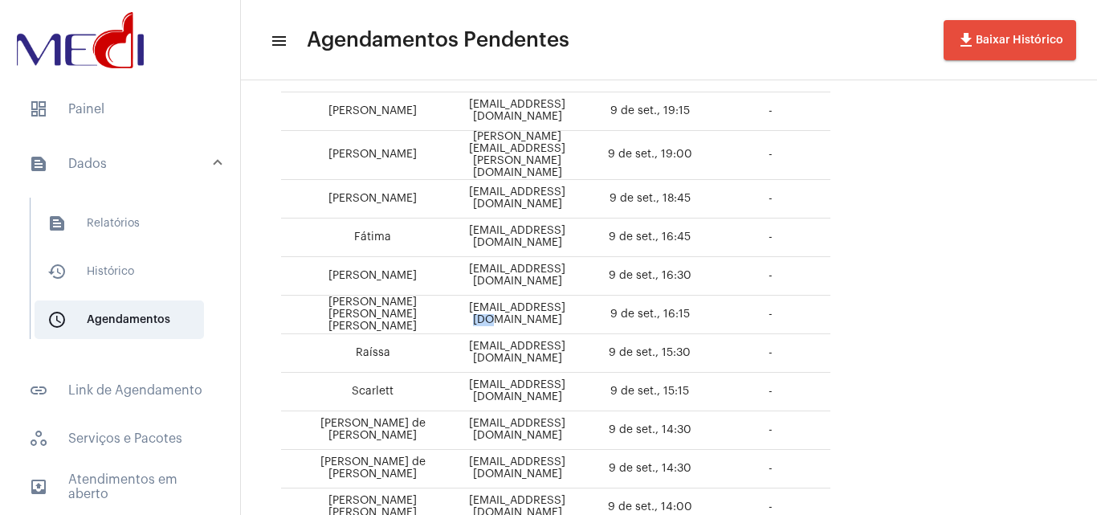
click at [568, 296] on td "milenekuhl@hotmail.com" at bounding box center [517, 315] width 145 height 39
drag, startPoint x: 513, startPoint y: 270, endPoint x: 526, endPoint y: 265, distance: 13.7
click at [526, 265] on td "lucianecolla@gmail.com" at bounding box center [517, 276] width 145 height 39
drag, startPoint x: 509, startPoint y: 213, endPoint x: 520, endPoint y: 213, distance: 10.4
click at [516, 218] on td "fatimasilvasantos7@hotmail.com" at bounding box center [517, 237] width 145 height 39
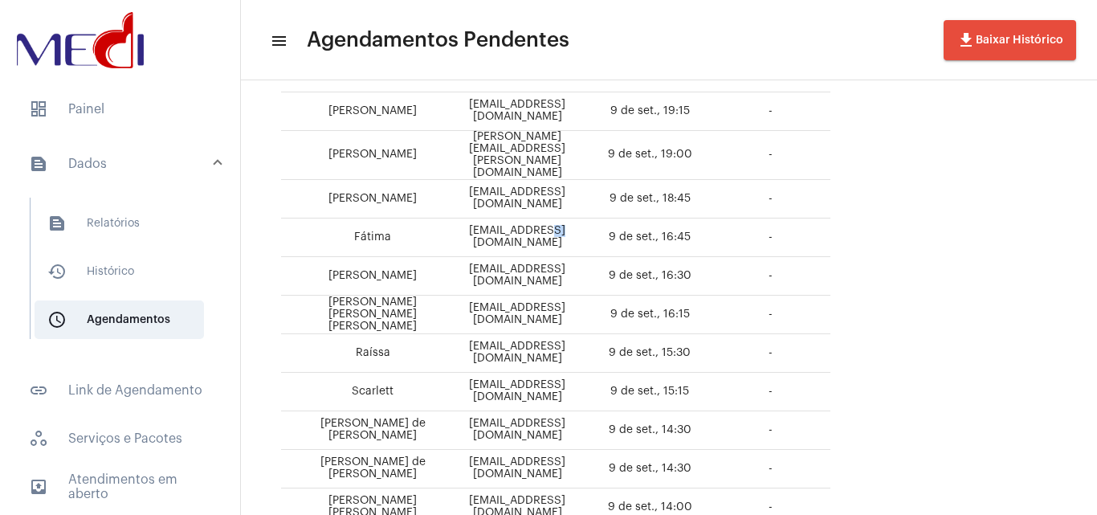
scroll to position [153, 0]
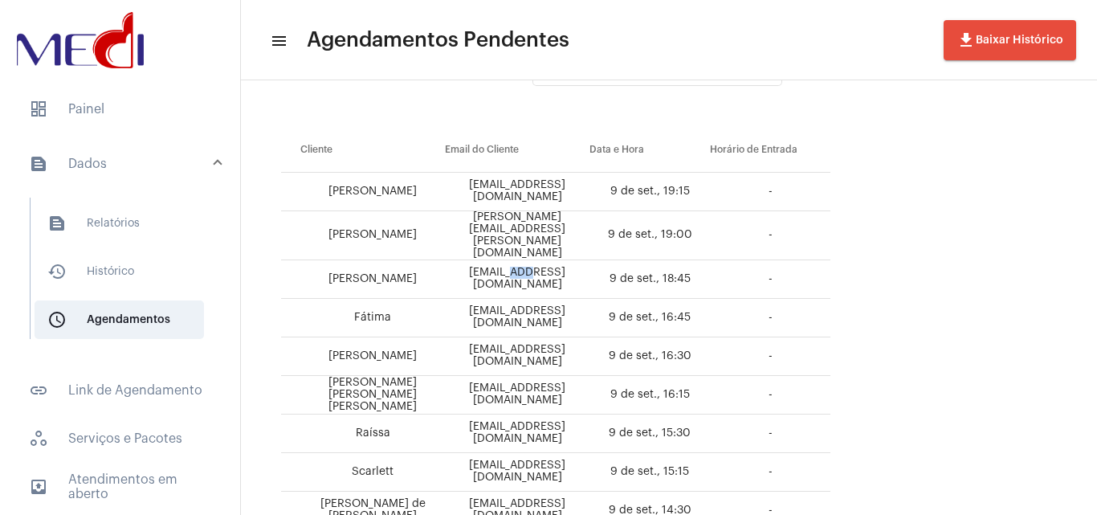
drag, startPoint x: 503, startPoint y: 272, endPoint x: 527, endPoint y: 262, distance: 26.3
click at [527, 263] on td "madryanadias@gmail.com" at bounding box center [517, 279] width 145 height 39
click at [512, 228] on td "ana.celia@ariasocial.ong.br" at bounding box center [517, 235] width 145 height 49
drag, startPoint x: 498, startPoint y: 208, endPoint x: 550, endPoint y: 210, distance: 52.2
click at [550, 210] on td "rodolfolima.rj@gmail.com" at bounding box center [517, 192] width 145 height 39
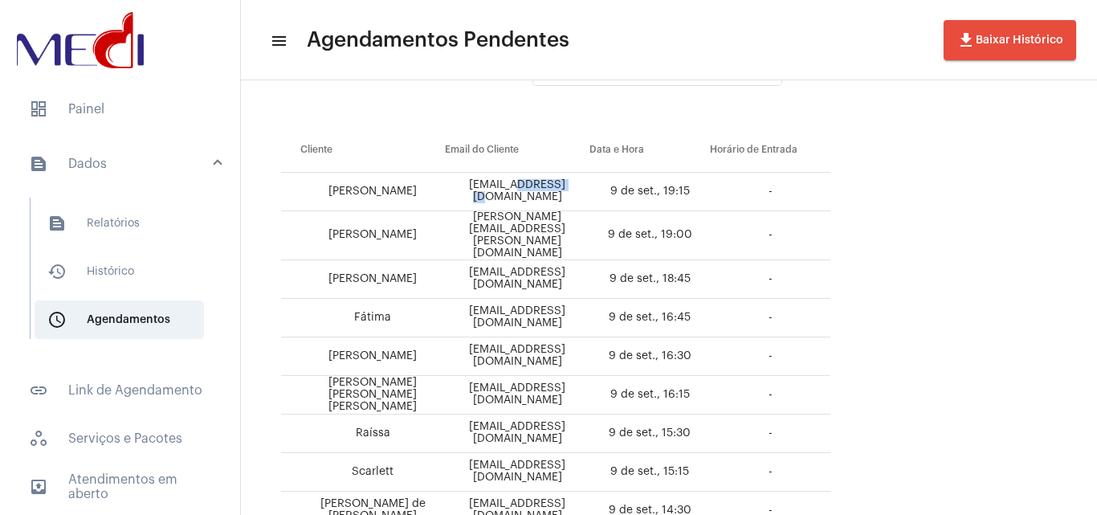
scroll to position [72, 0]
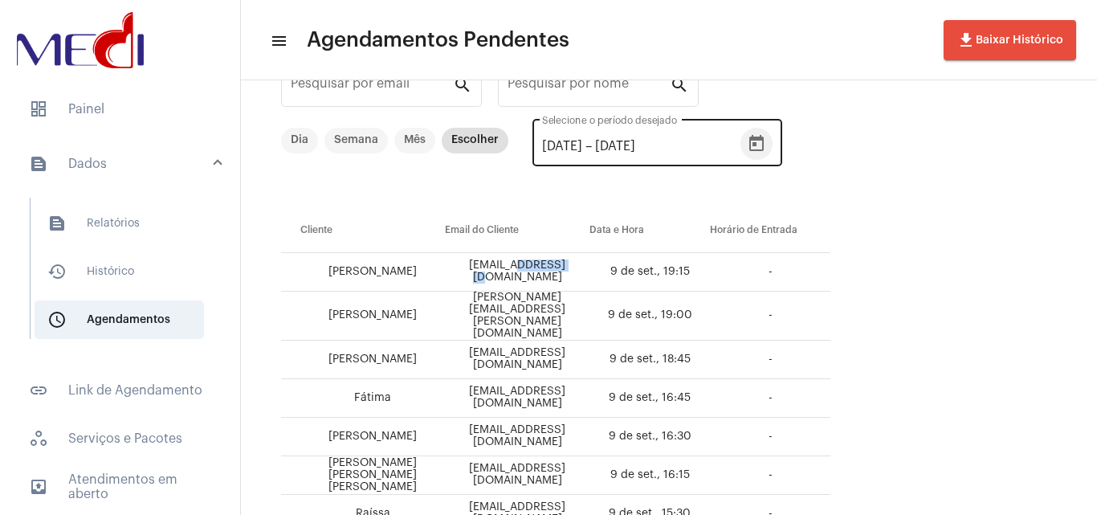
click at [766, 145] on icon "Open calendar" at bounding box center [756, 143] width 19 height 19
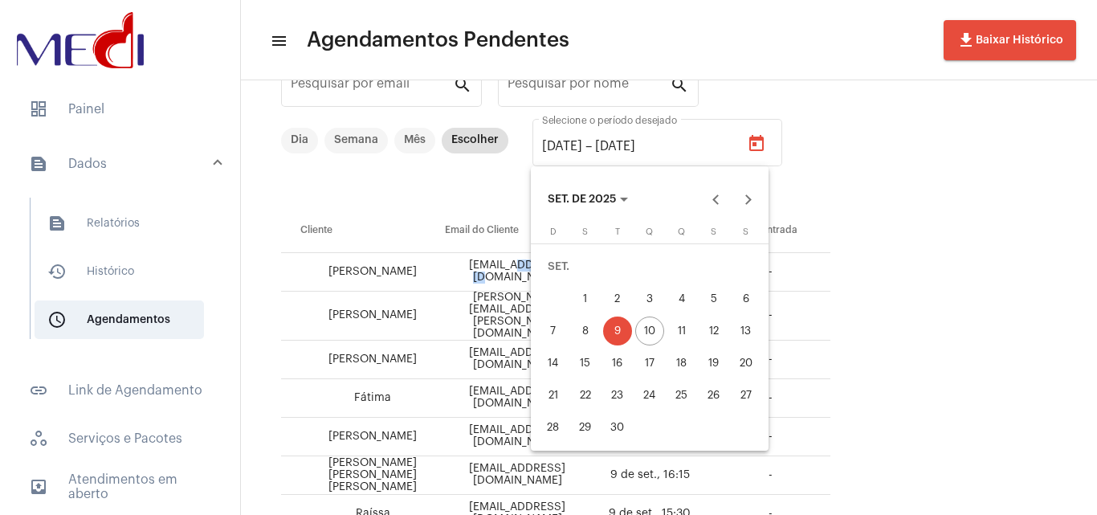
click at [622, 339] on div "9" at bounding box center [617, 330] width 29 height 29
click at [651, 326] on div "10" at bounding box center [649, 330] width 29 height 29
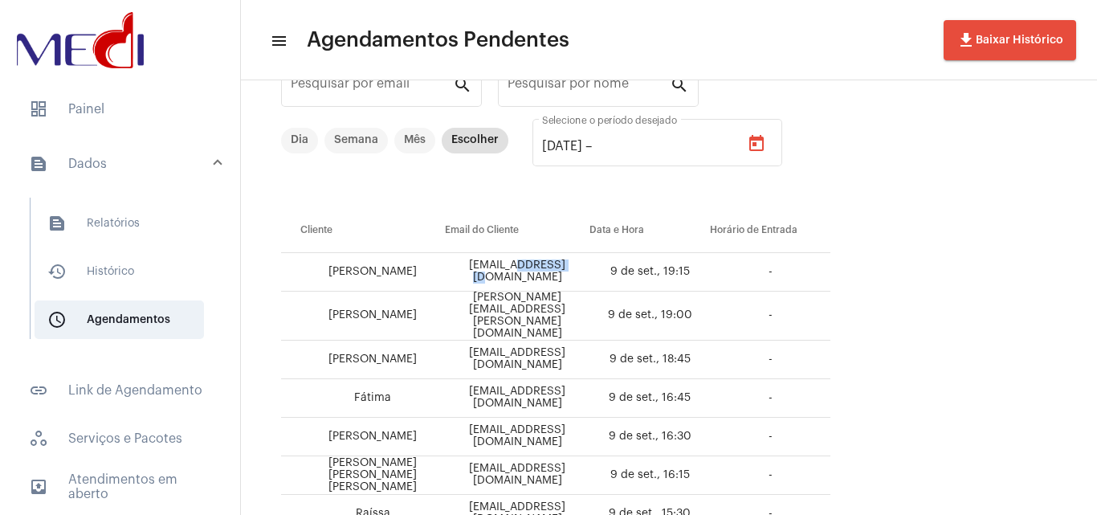
type input "10/09/2025"
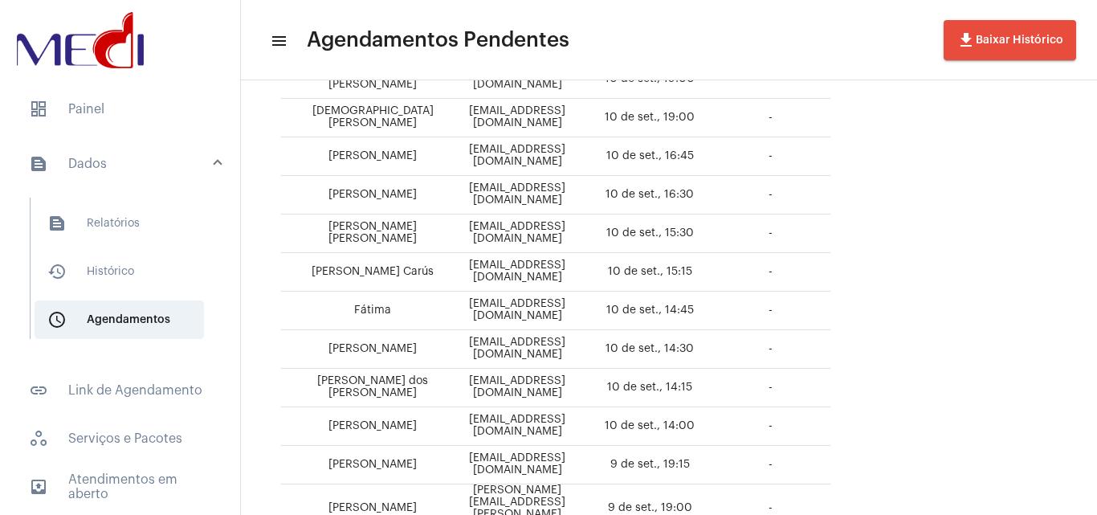
scroll to position [562, 0]
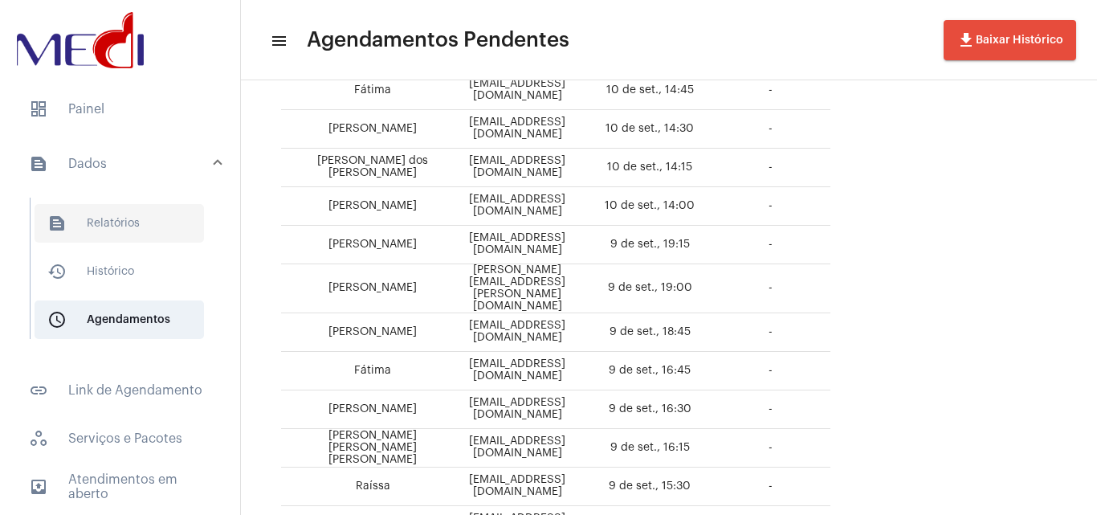
click at [128, 213] on span "text_snippet_outlined Relatórios" at bounding box center [119, 223] width 169 height 39
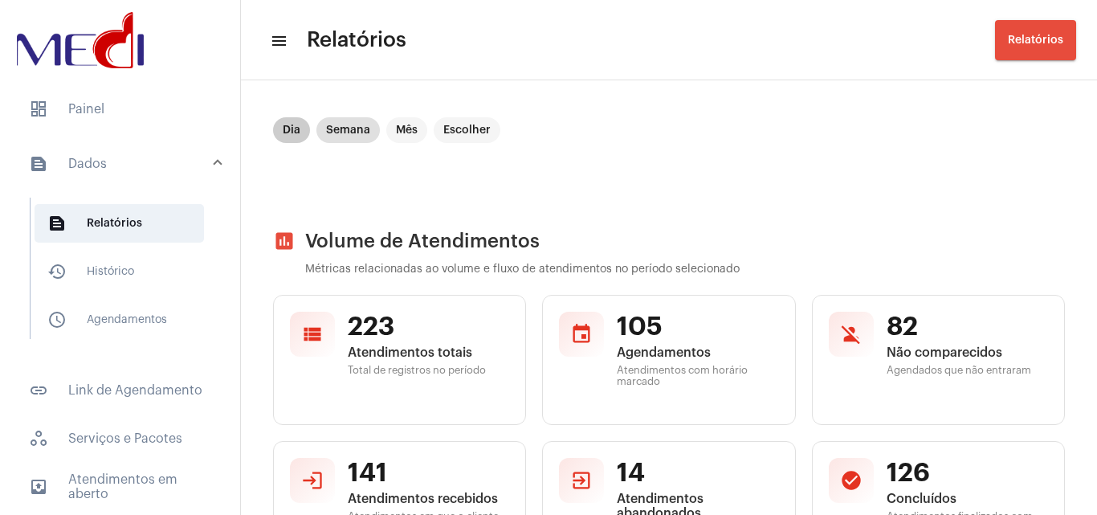
click at [296, 129] on mat-chip "Dia" at bounding box center [291, 130] width 37 height 26
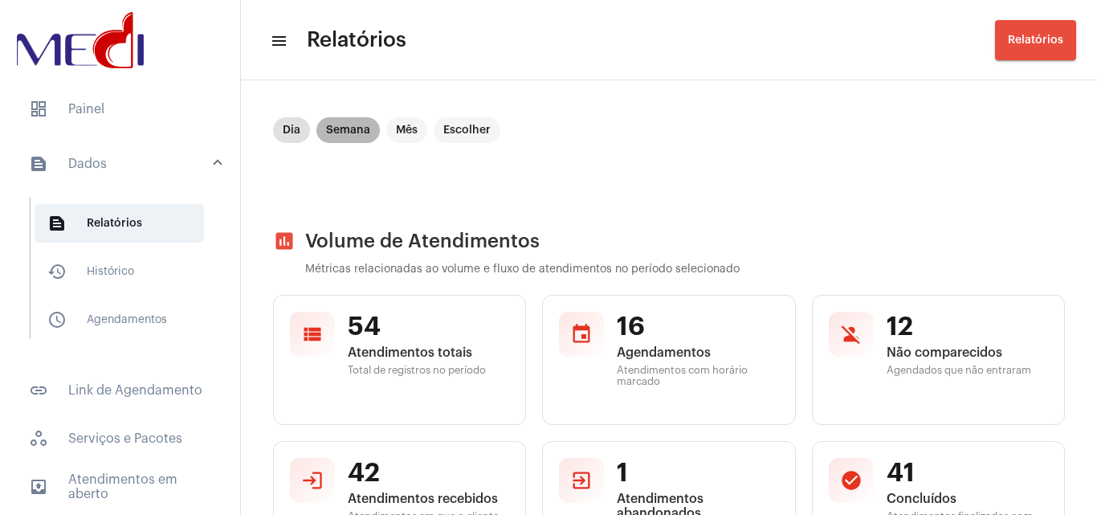
click at [348, 133] on mat-chip "Semana" at bounding box center [347, 130] width 63 height 26
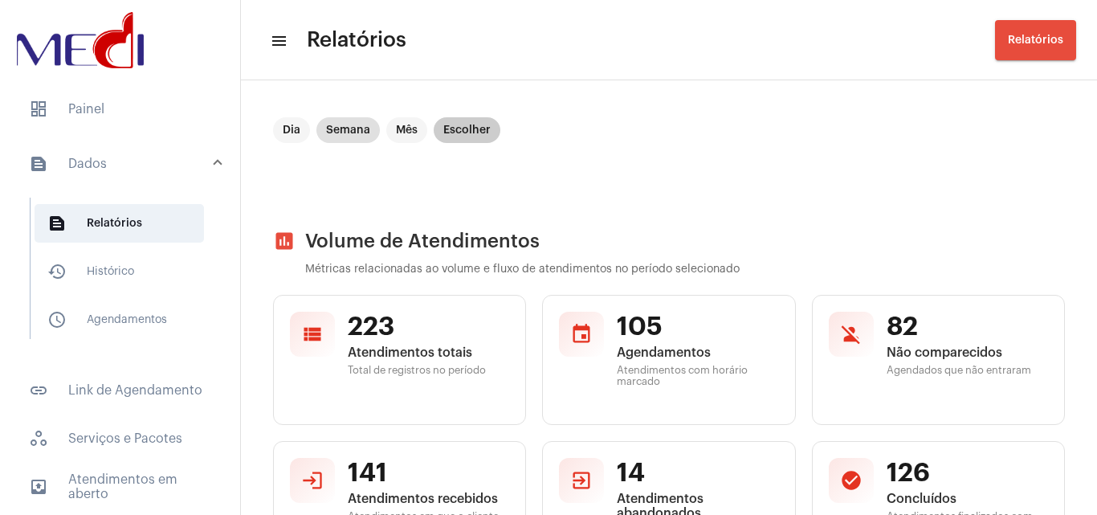
click at [447, 139] on mat-chip "Escolher" at bounding box center [467, 130] width 67 height 26
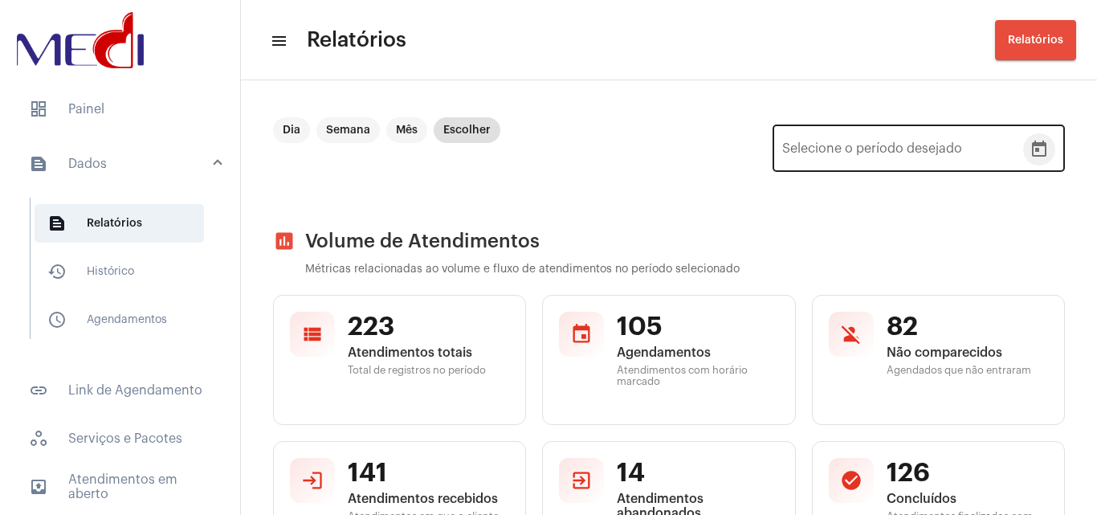
click at [1038, 153] on button "Open calendar" at bounding box center [1039, 149] width 32 height 32
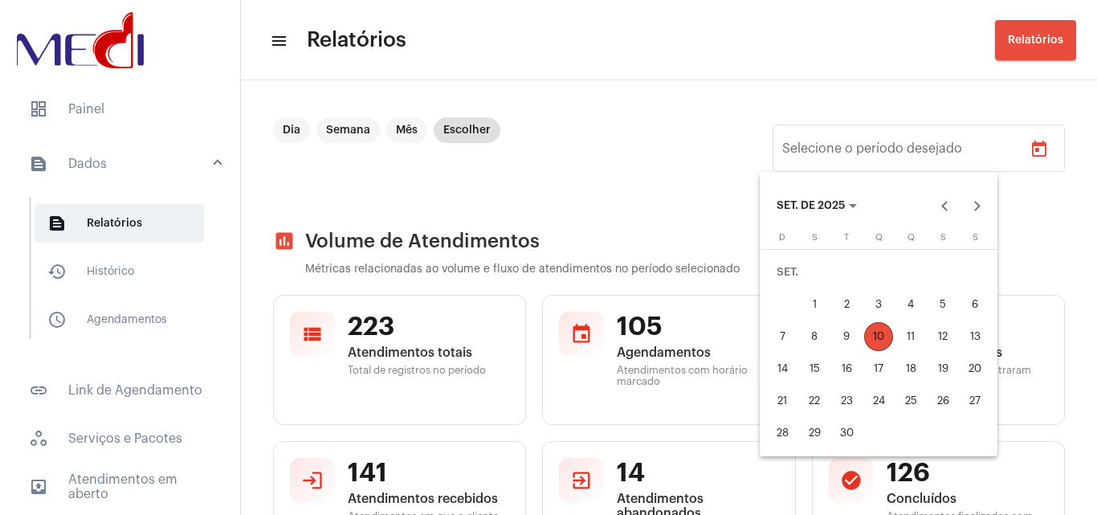
drag, startPoint x: 817, startPoint y: 334, endPoint x: 839, endPoint y: 329, distance: 23.0
click at [820, 334] on div "8" at bounding box center [814, 336] width 29 height 29
type input "08/09/2025"
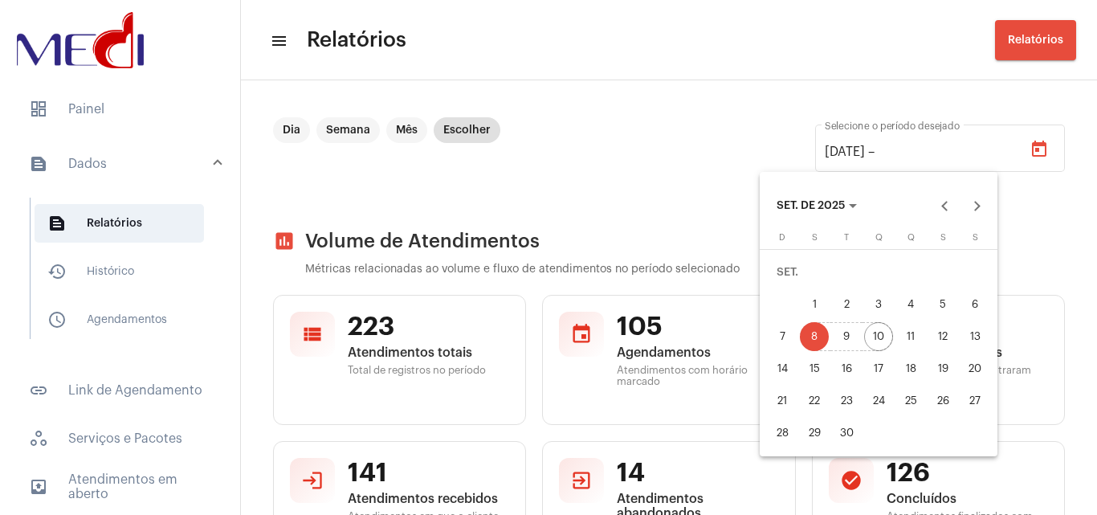
click at [876, 335] on div "10" at bounding box center [878, 336] width 29 height 29
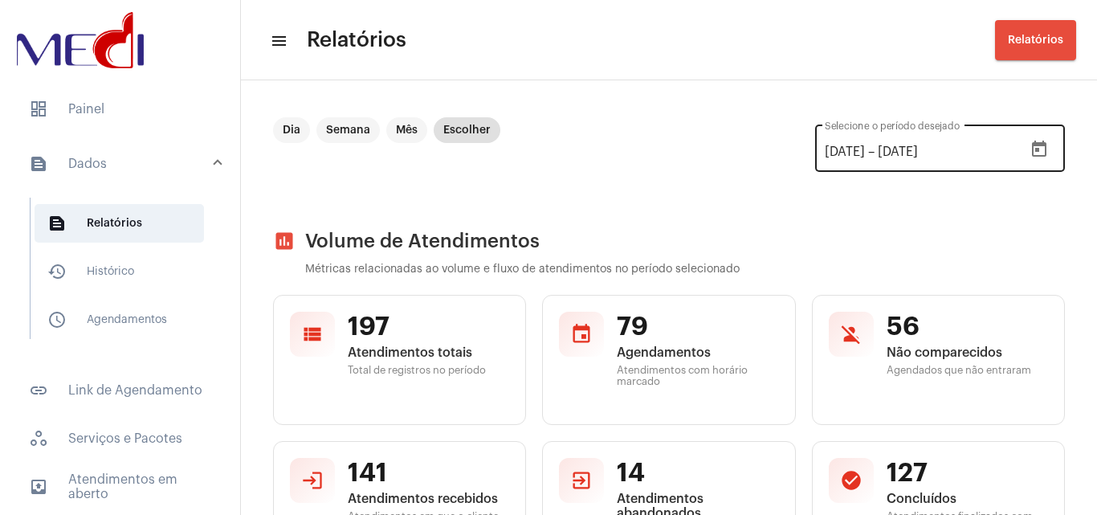
click at [1030, 154] on icon "Open calendar" at bounding box center [1039, 149] width 19 height 19
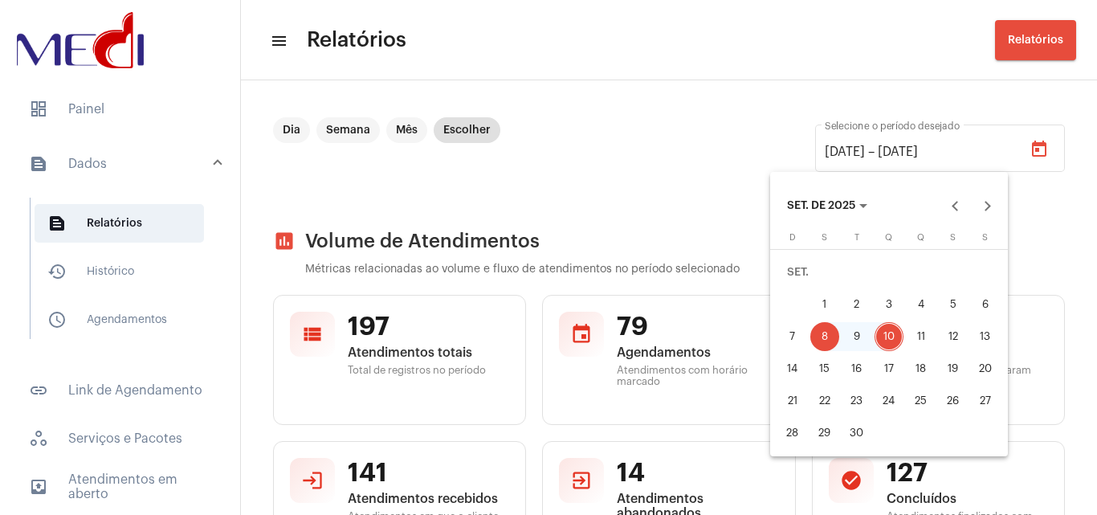
click at [885, 307] on div "3" at bounding box center [889, 304] width 29 height 29
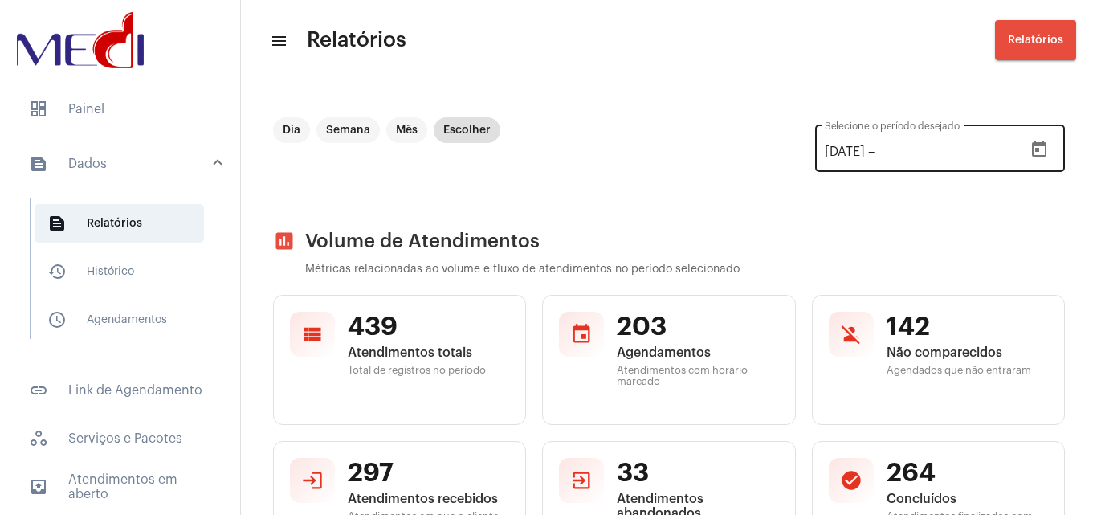
click at [1030, 151] on icon "Open calendar" at bounding box center [1039, 149] width 19 height 19
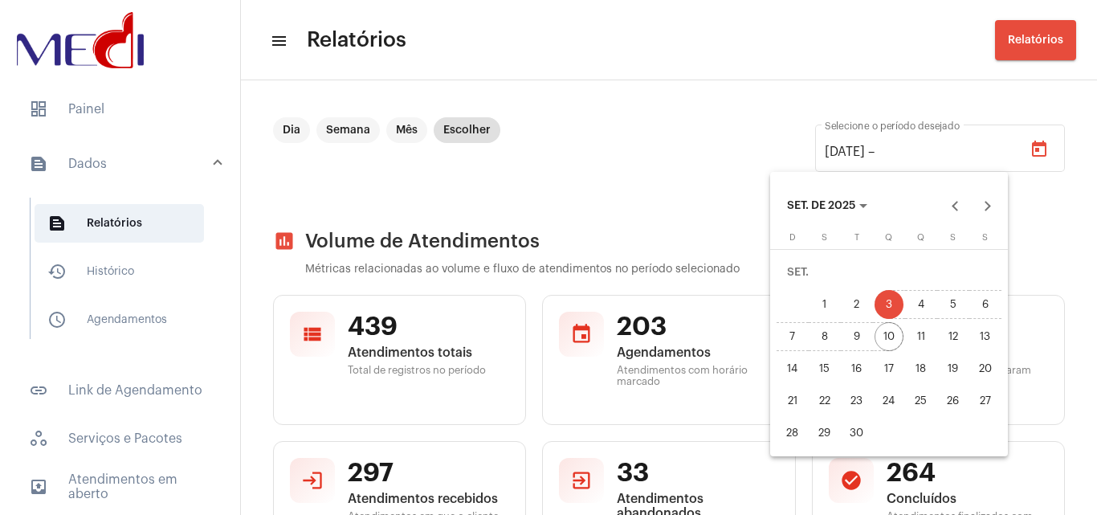
click at [894, 341] on div "10" at bounding box center [889, 336] width 29 height 29
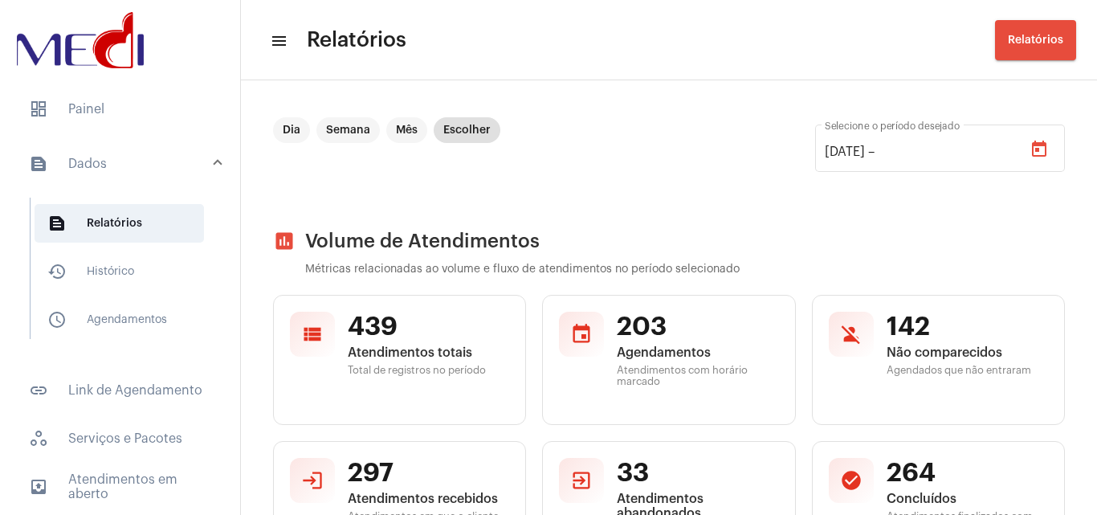
type input "10/09/2025"
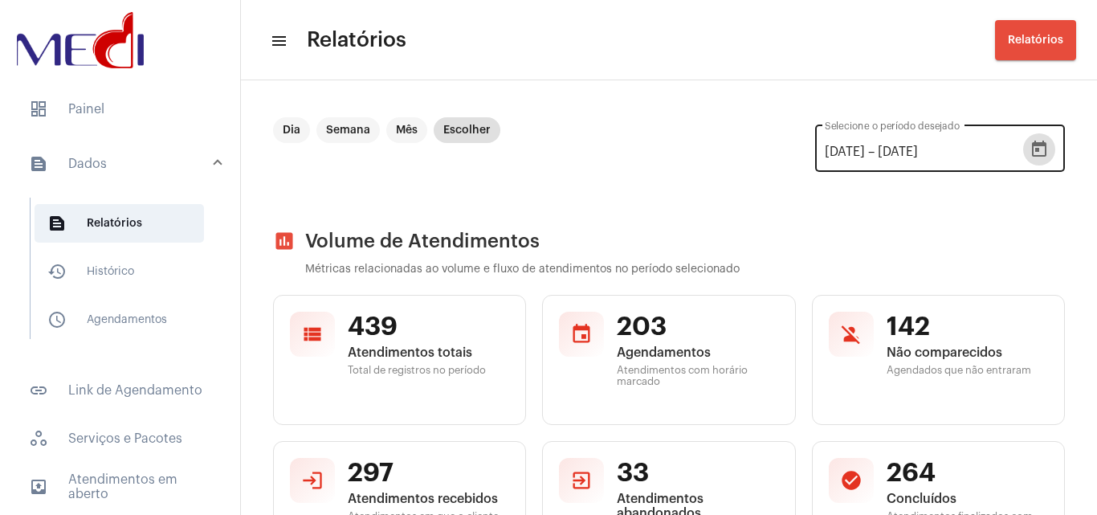
click at [1032, 146] on icon "Open calendar" at bounding box center [1039, 149] width 14 height 16
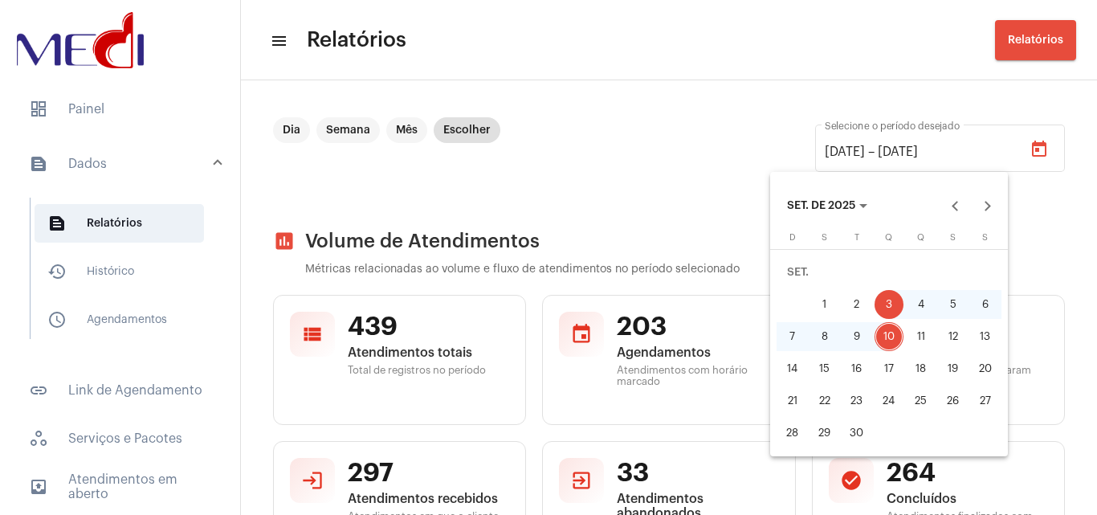
click at [794, 333] on div "7" at bounding box center [792, 336] width 29 height 29
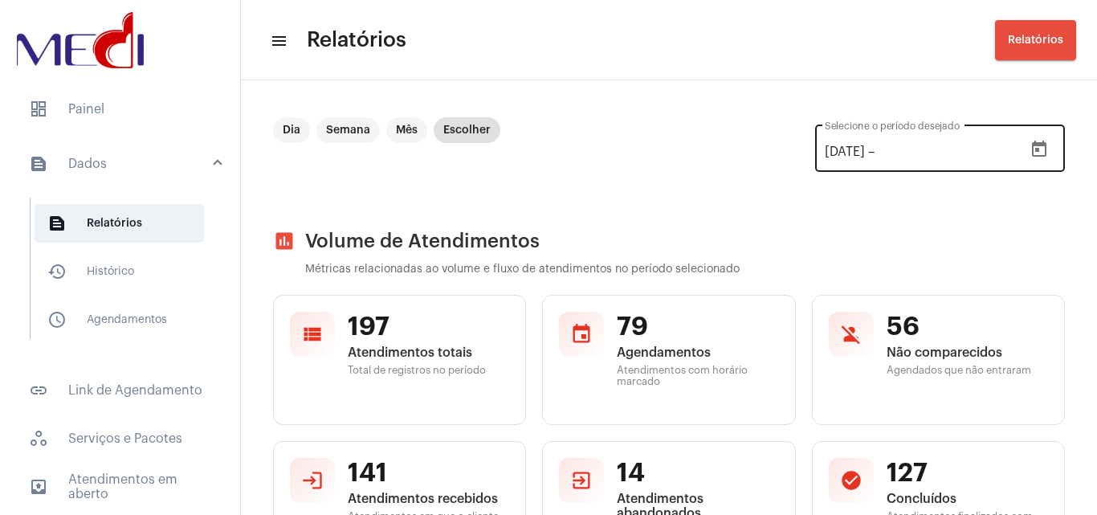
click at [1032, 144] on icon "Open calendar" at bounding box center [1039, 149] width 14 height 16
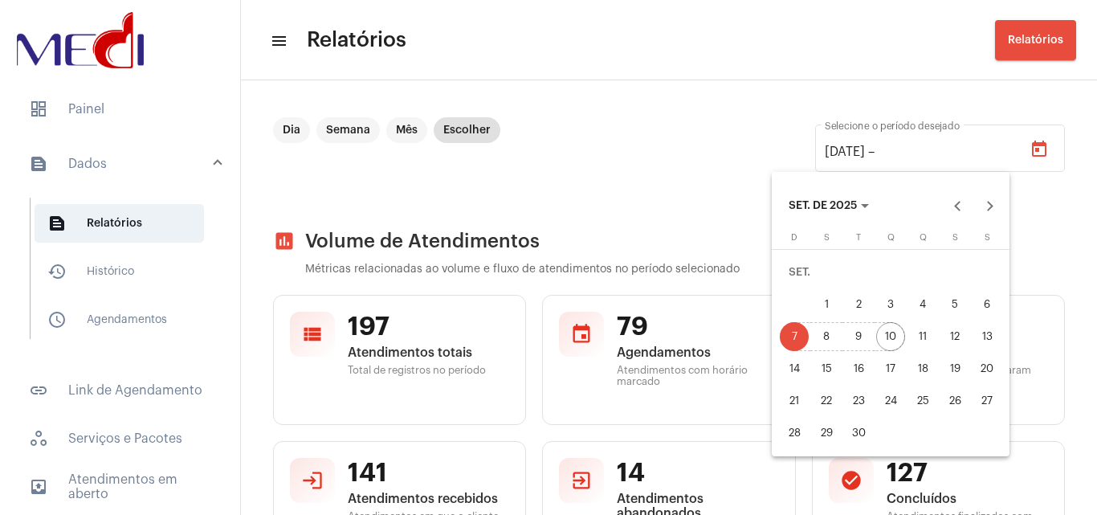
click at [889, 337] on div "10" at bounding box center [890, 336] width 29 height 29
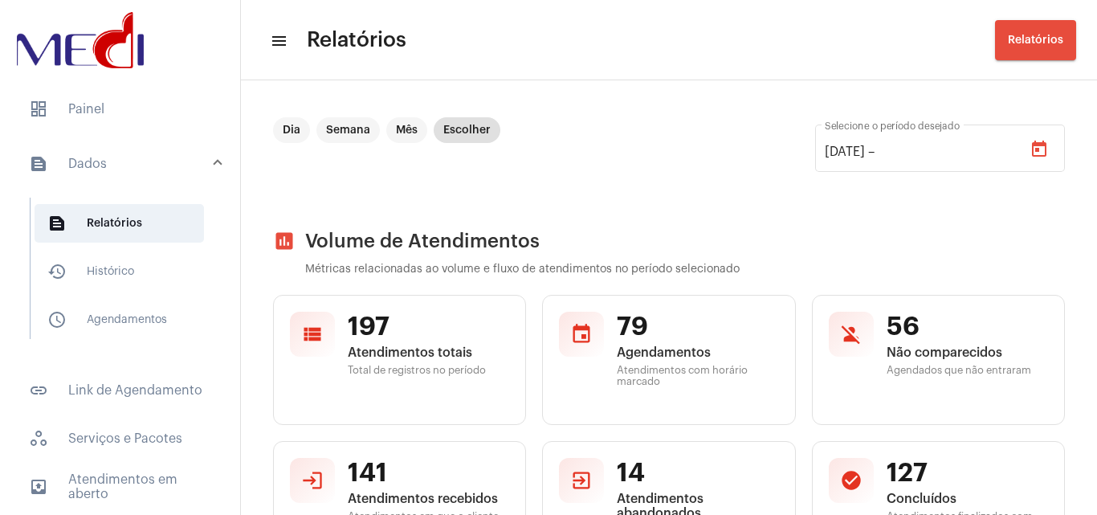
type input "10/09/2025"
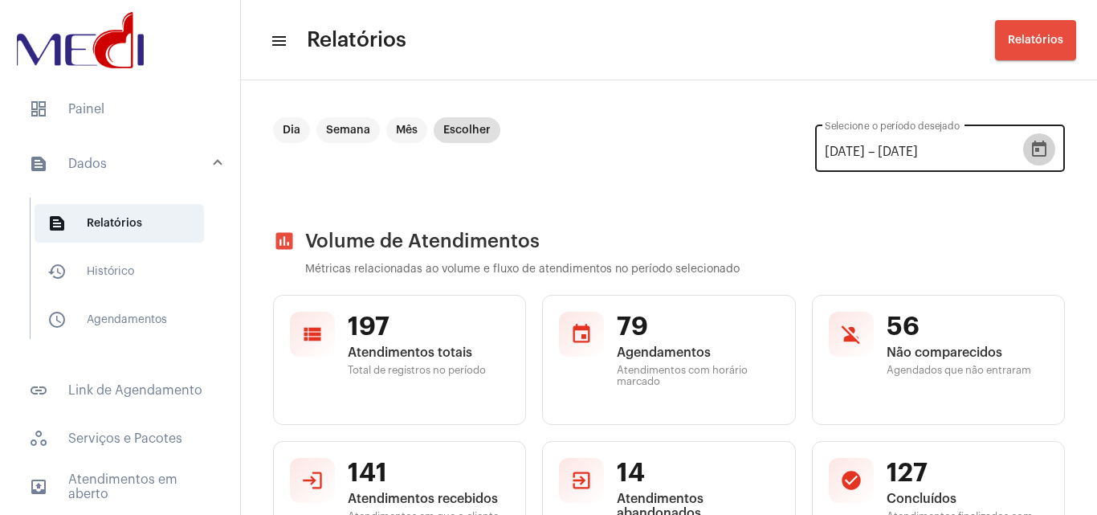
click at [1030, 153] on icon "Open calendar" at bounding box center [1039, 149] width 19 height 19
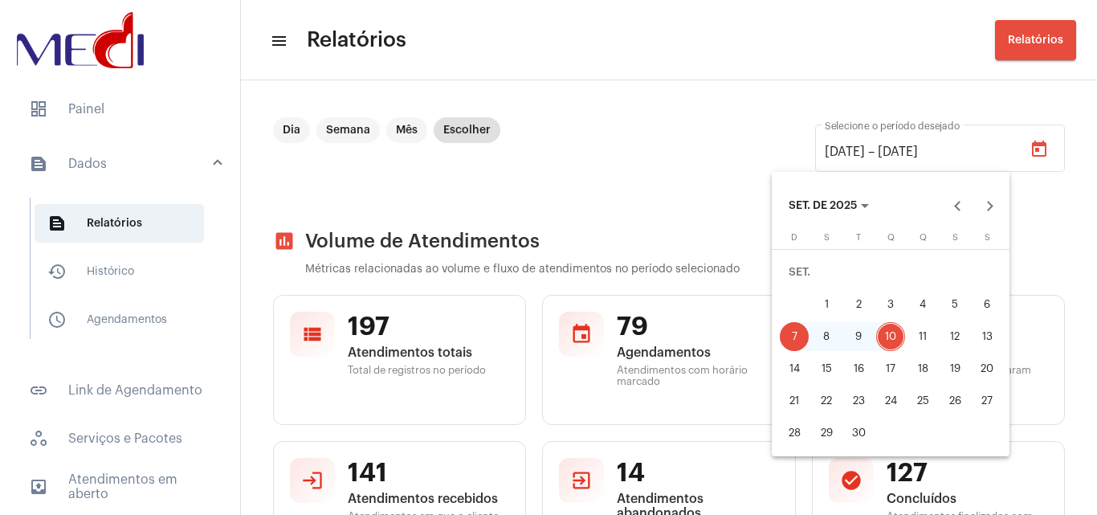
click at [957, 303] on div "5" at bounding box center [955, 304] width 29 height 29
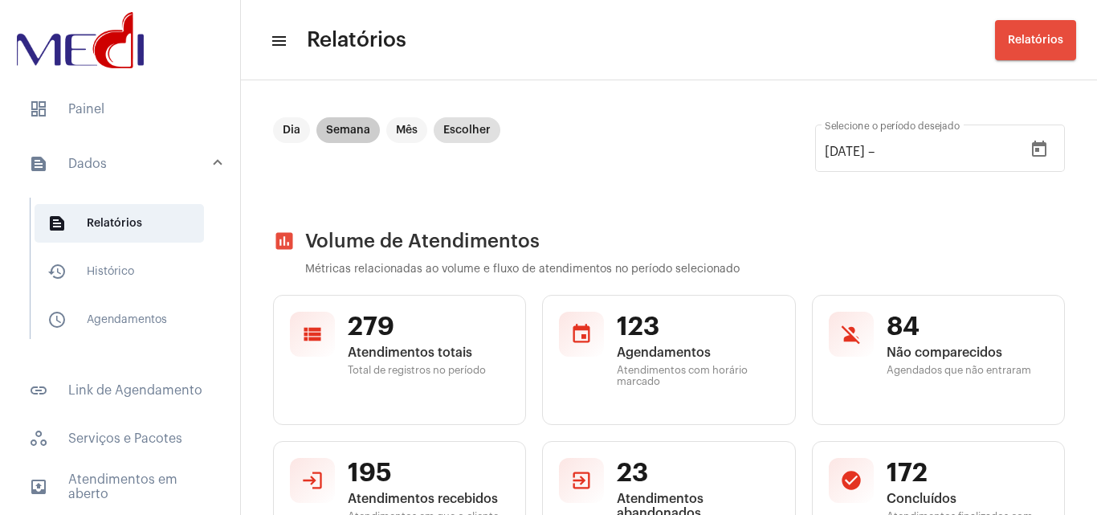
click at [338, 119] on mat-chip "Semana" at bounding box center [347, 130] width 63 height 26
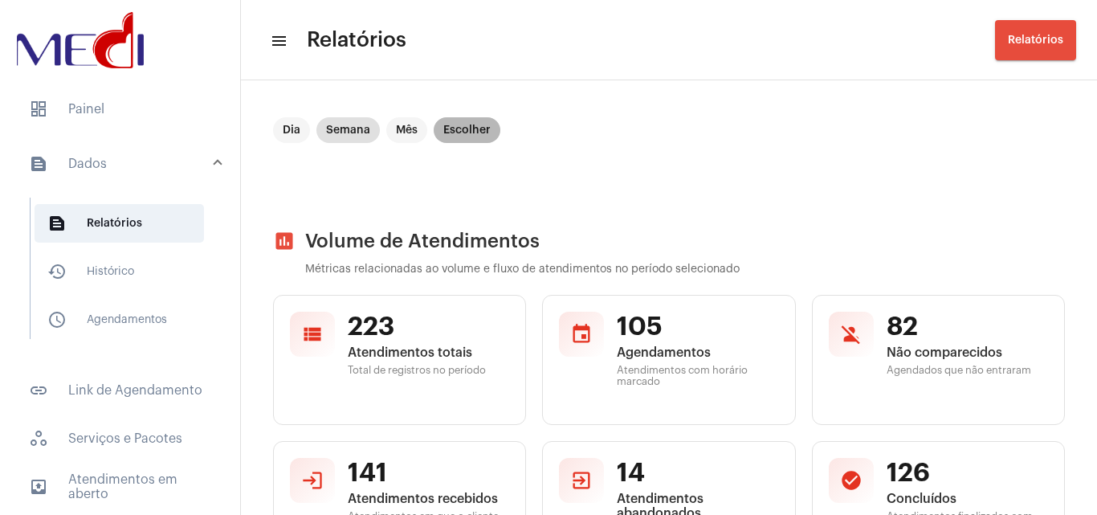
click at [488, 141] on mat-chip "Escolher" at bounding box center [467, 130] width 67 height 26
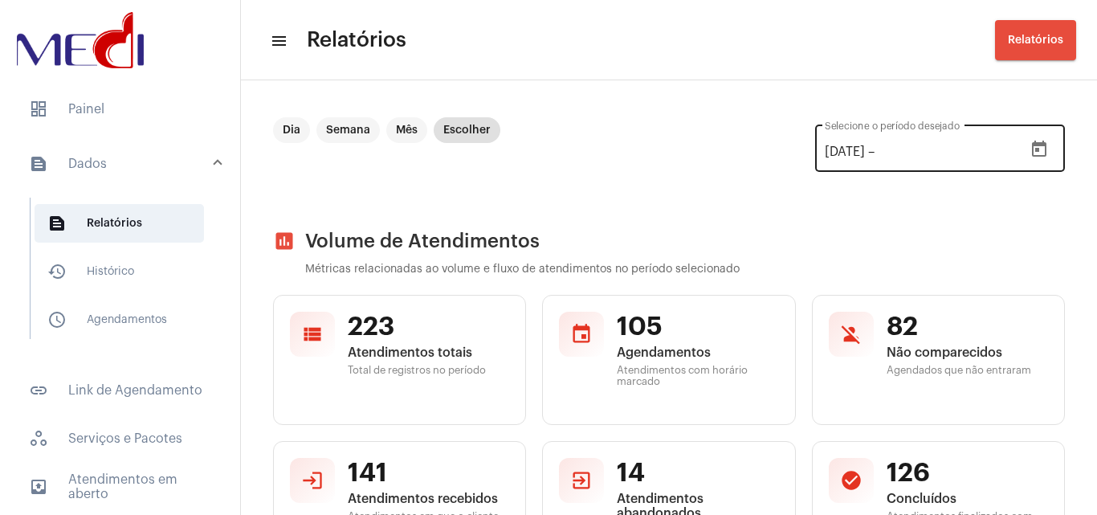
click at [1033, 151] on icon "Open calendar" at bounding box center [1039, 149] width 14 height 16
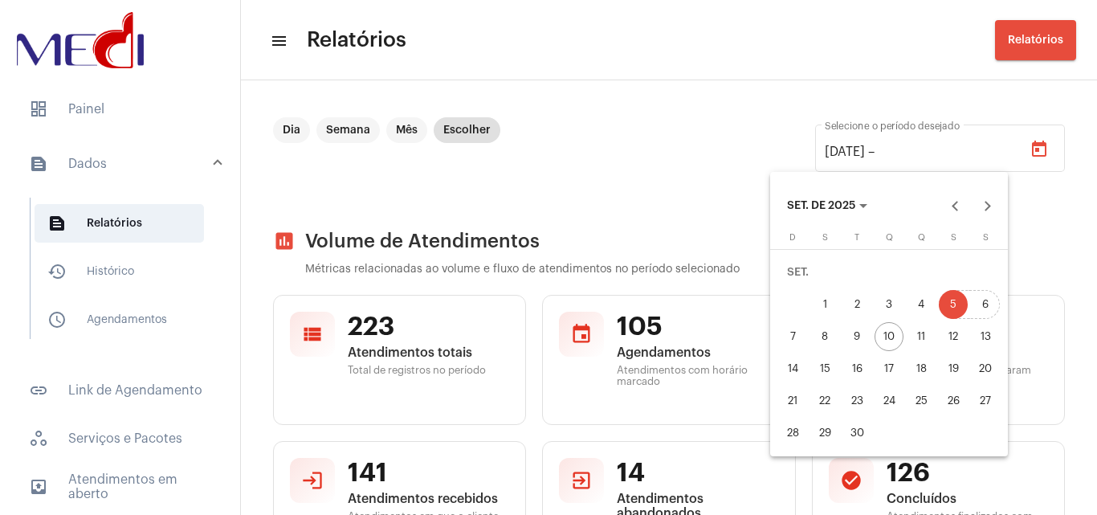
click at [994, 315] on div "6" at bounding box center [985, 304] width 29 height 29
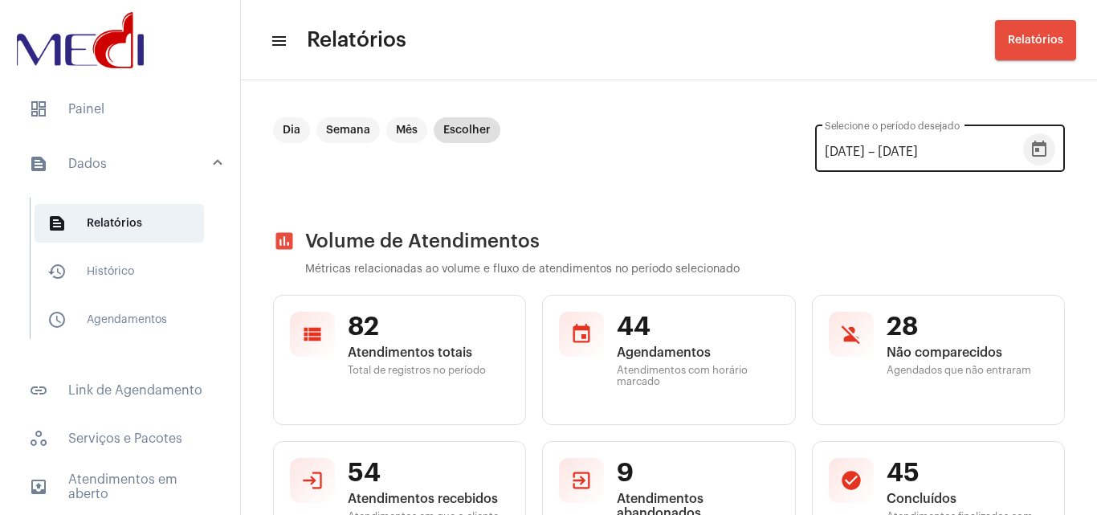
click at [1039, 149] on button "Open calendar" at bounding box center [1039, 149] width 32 height 32
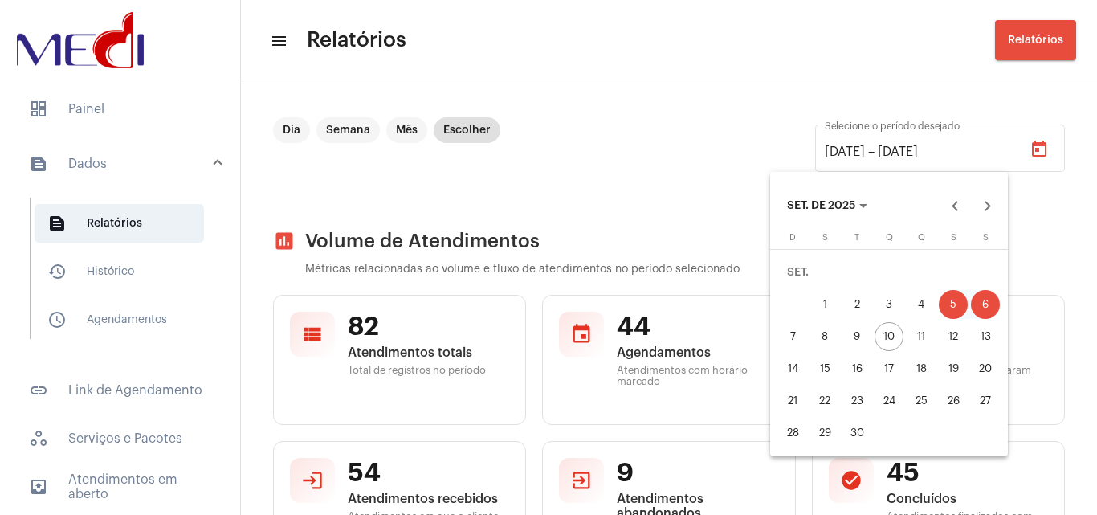
click at [889, 342] on div "10" at bounding box center [889, 336] width 29 height 29
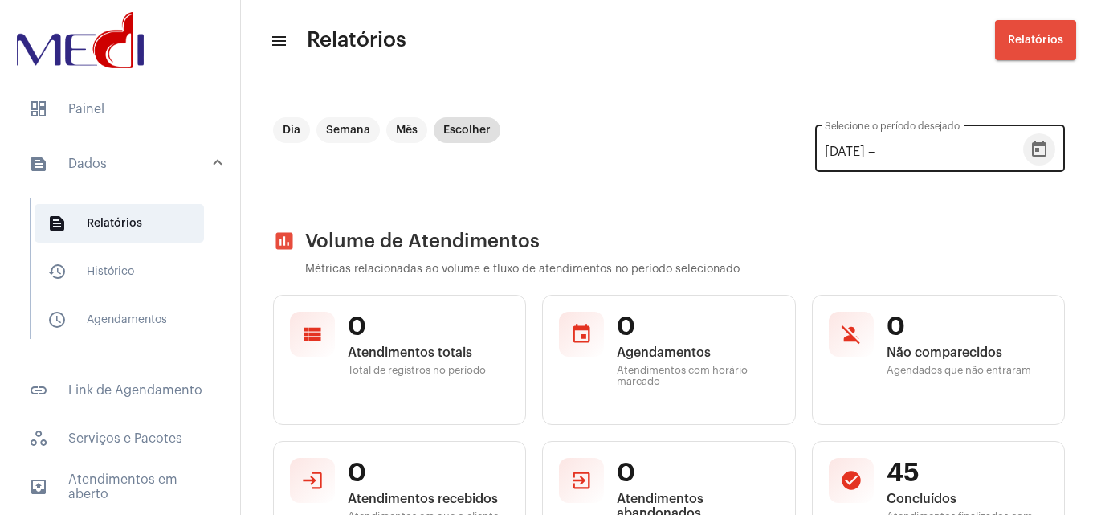
click at [1032, 145] on icon "Open calendar" at bounding box center [1039, 149] width 14 height 16
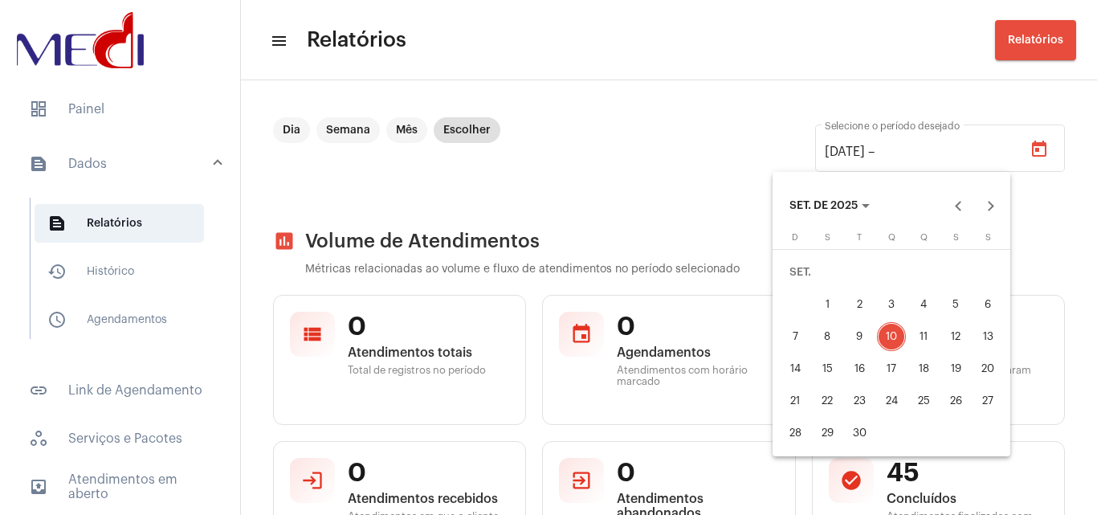
click at [994, 309] on div "6" at bounding box center [988, 304] width 29 height 29
type input "06/09/2025"
click at [896, 332] on div "10" at bounding box center [891, 336] width 29 height 29
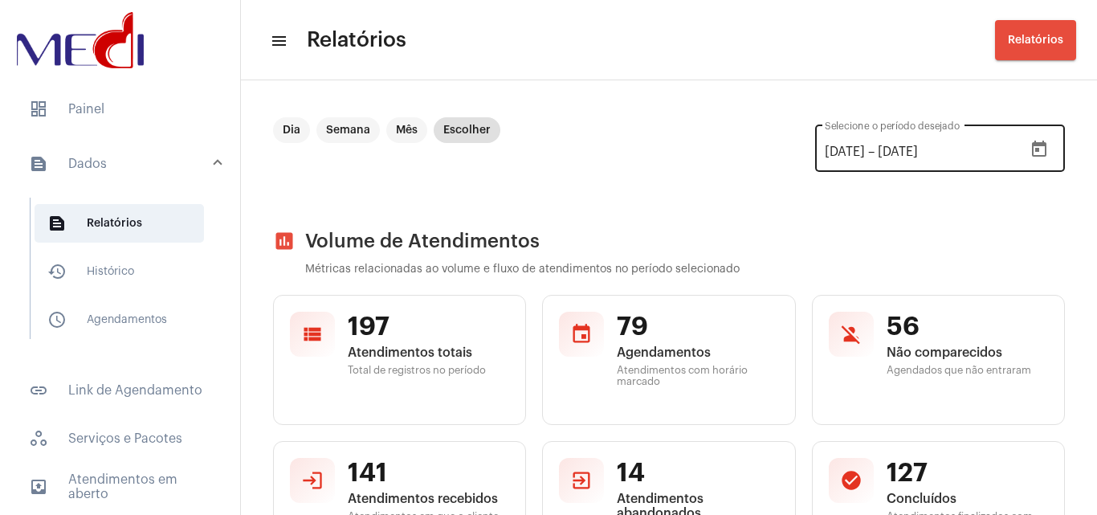
click at [1035, 144] on icon "Open calendar" at bounding box center [1039, 149] width 19 height 19
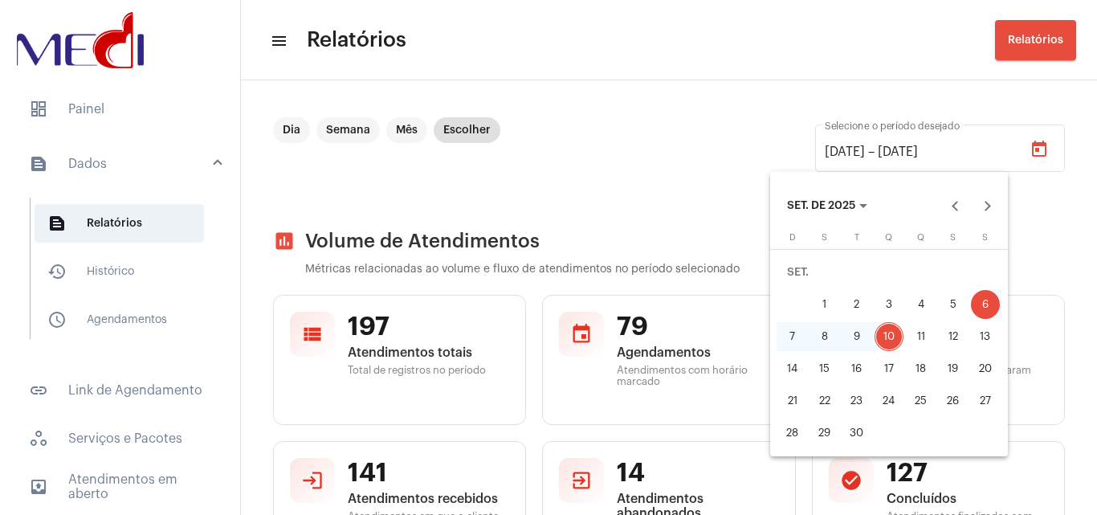
click at [829, 343] on div "8" at bounding box center [824, 336] width 29 height 29
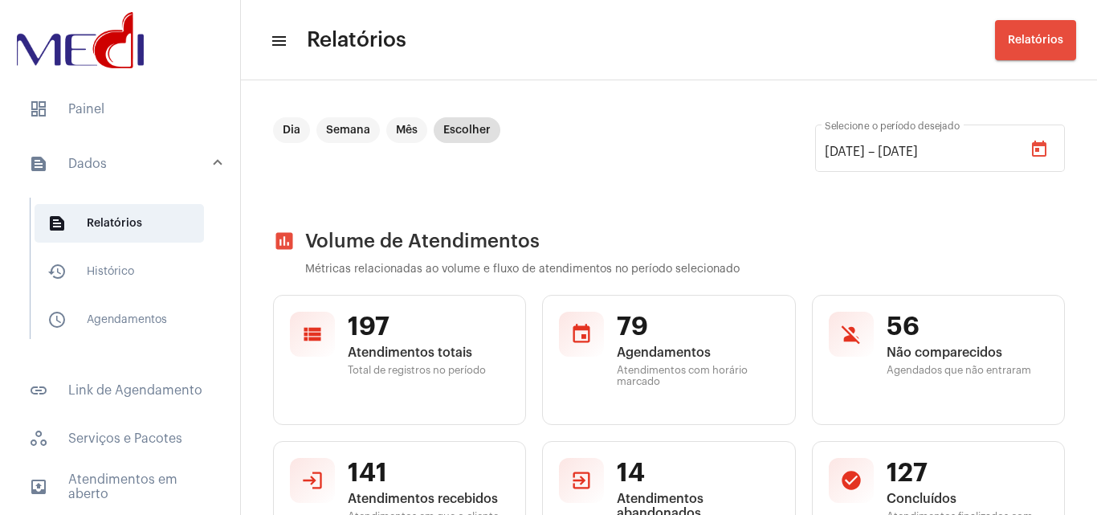
type input "08/09/2025"
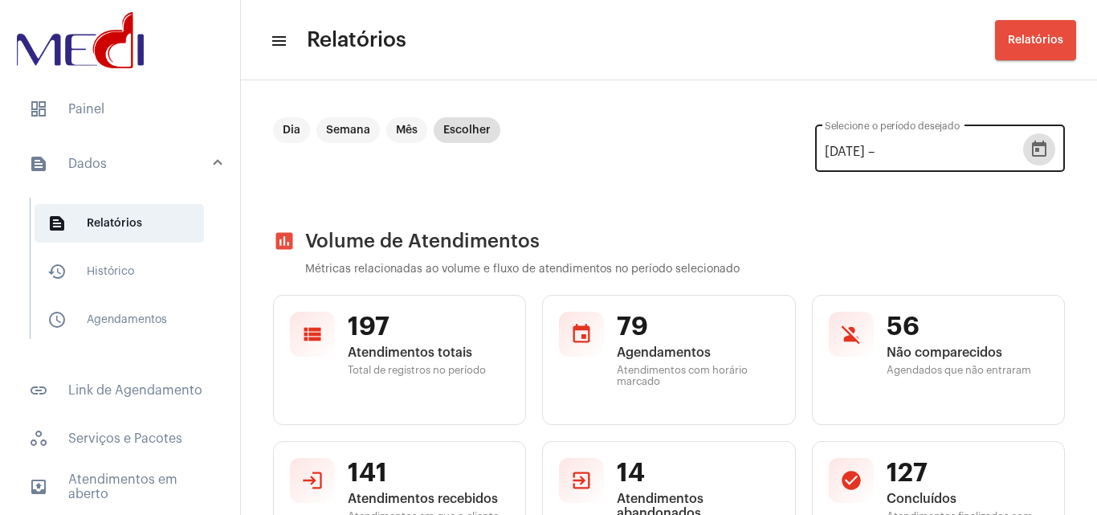
click at [1028, 163] on button "Open calendar" at bounding box center [1039, 149] width 32 height 32
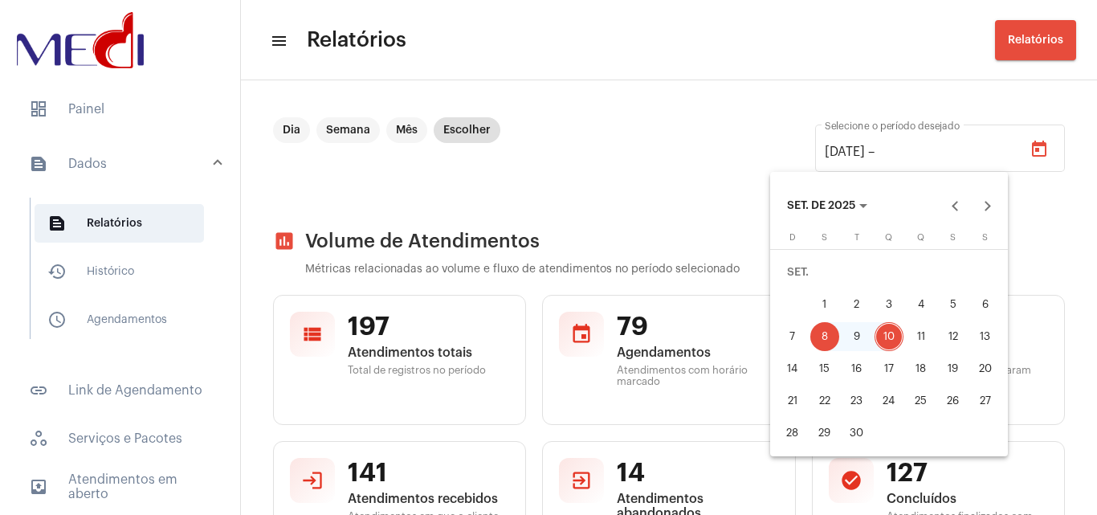
click at [964, 342] on div "12" at bounding box center [953, 336] width 29 height 29
click at [826, 338] on div "8" at bounding box center [824, 336] width 29 height 29
type input "08/09/2025"
click at [954, 332] on div "12" at bounding box center [953, 336] width 29 height 29
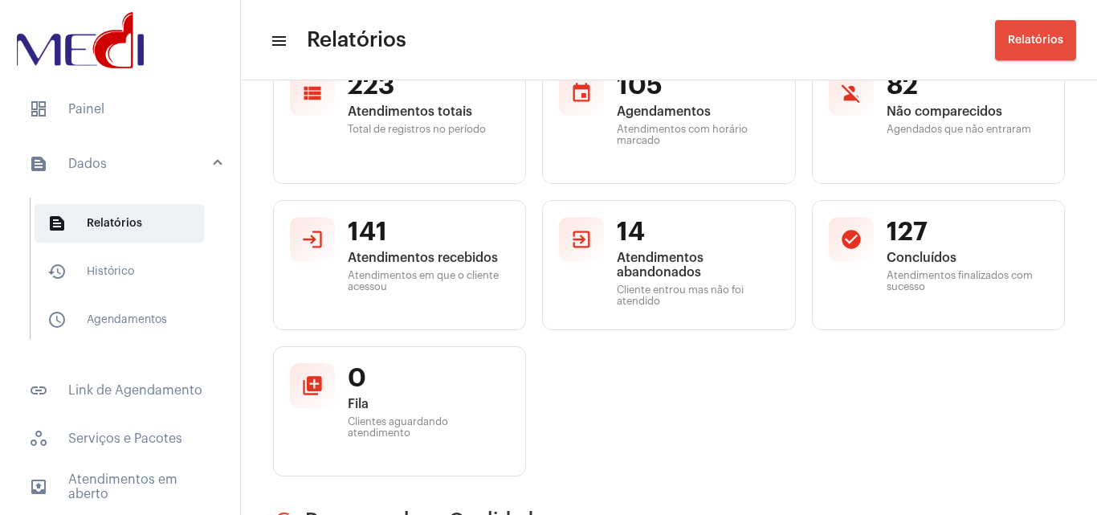
scroll to position [321, 0]
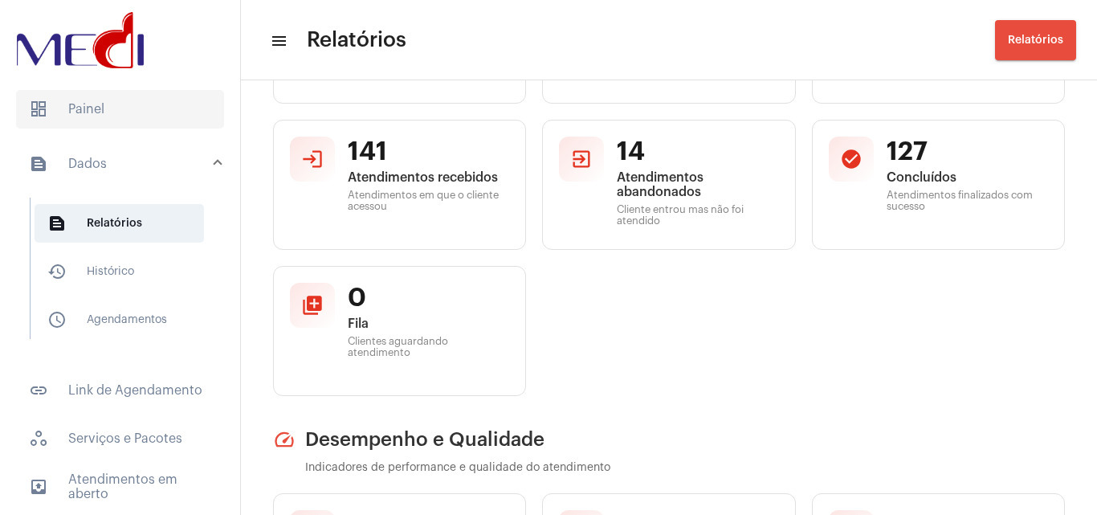
click at [141, 100] on span "dashboard Painel" at bounding box center [120, 109] width 208 height 39
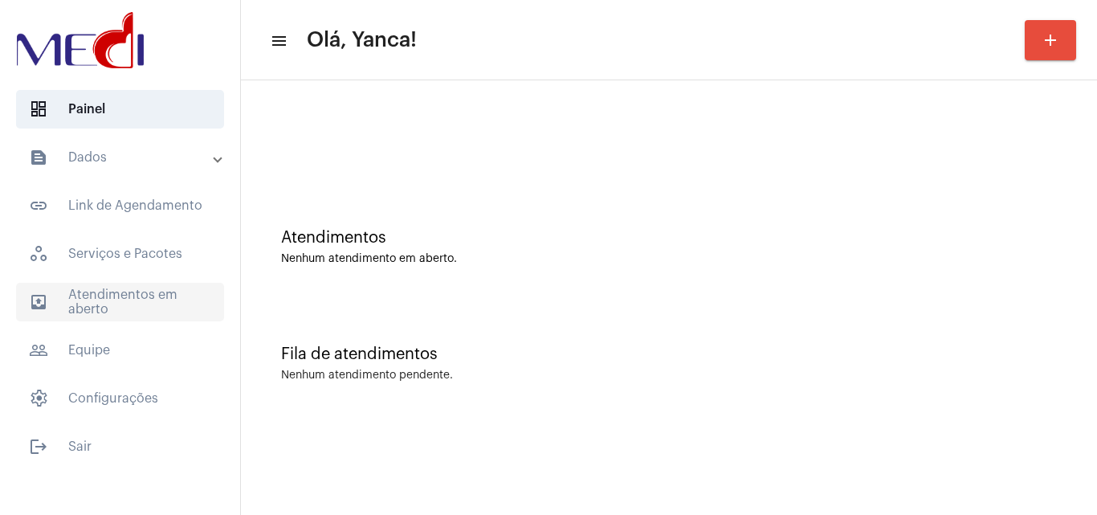
click at [109, 304] on span "outbox_outline Atendimentos em aberto" at bounding box center [120, 302] width 208 height 39
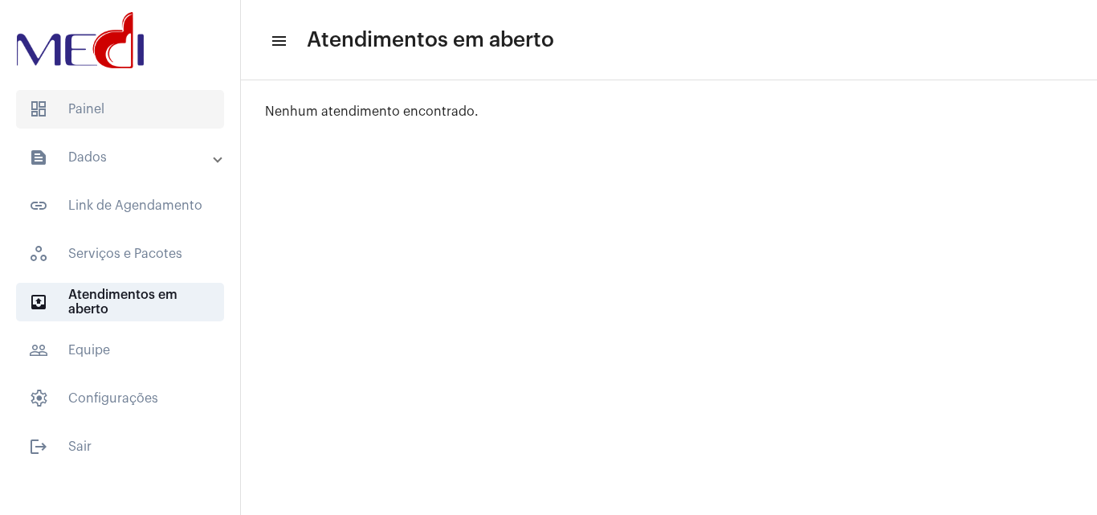
click at [120, 111] on span "dashboard Painel" at bounding box center [120, 109] width 208 height 39
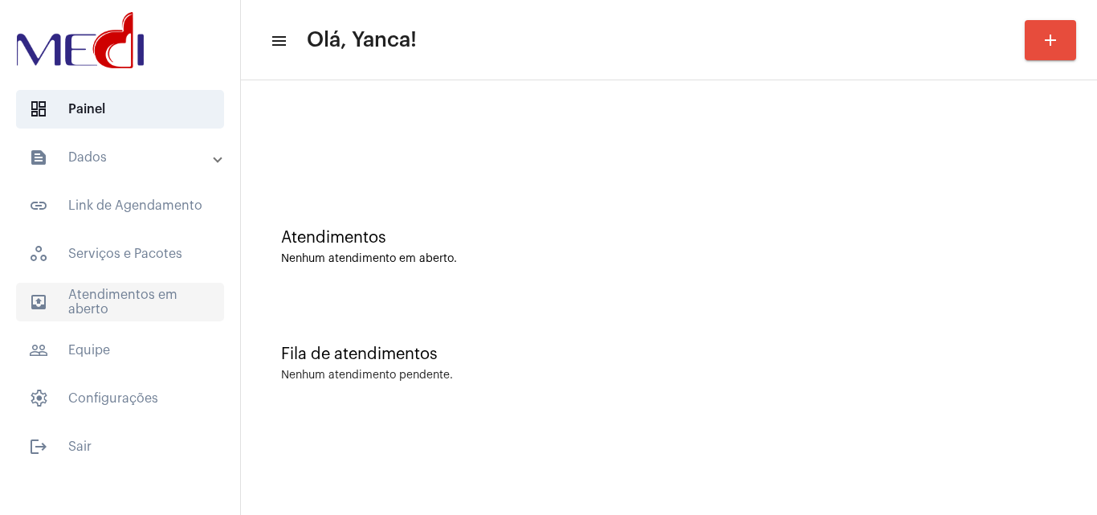
click at [130, 311] on span "outbox_outline Atendimentos em aberto" at bounding box center [120, 302] width 208 height 39
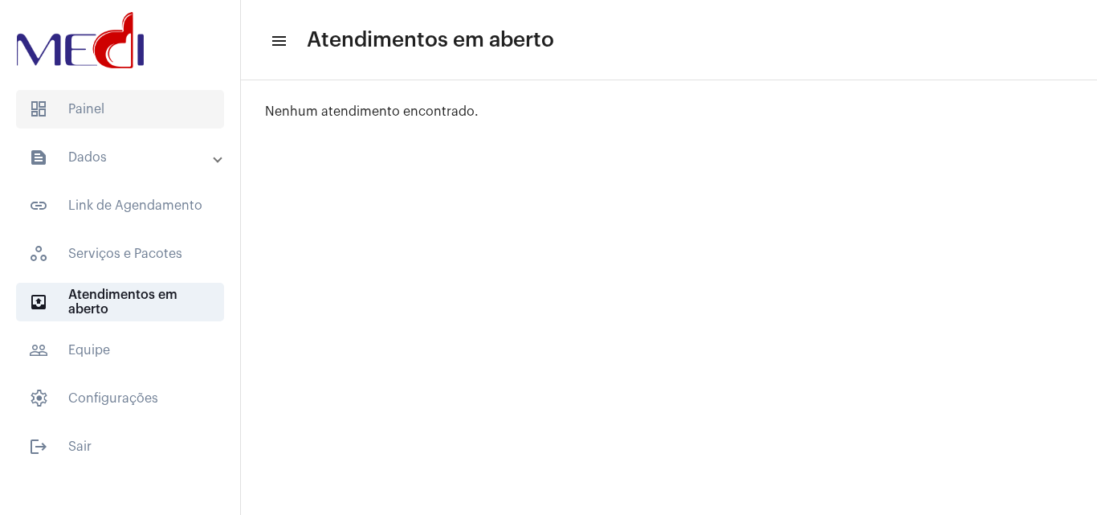
click at [59, 92] on span "dashboard Painel" at bounding box center [120, 109] width 208 height 39
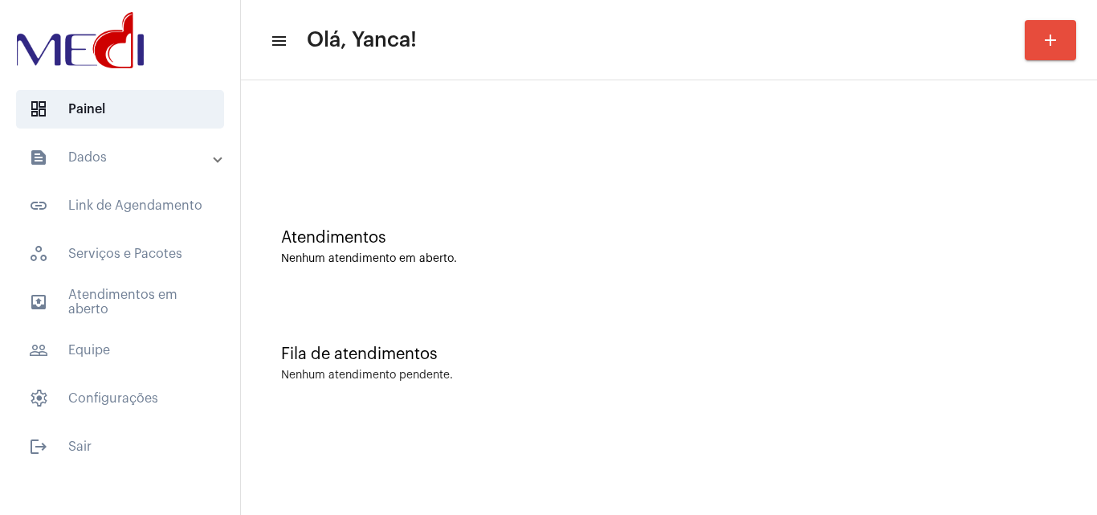
click at [169, 282] on mat-accordion "text_snippet_outlined Dados text_snippet_outlined Relatórios history_outlined H…" at bounding box center [120, 278] width 240 height 280
click at [171, 286] on span "outbox_outline Atendimentos em aberto" at bounding box center [120, 302] width 208 height 39
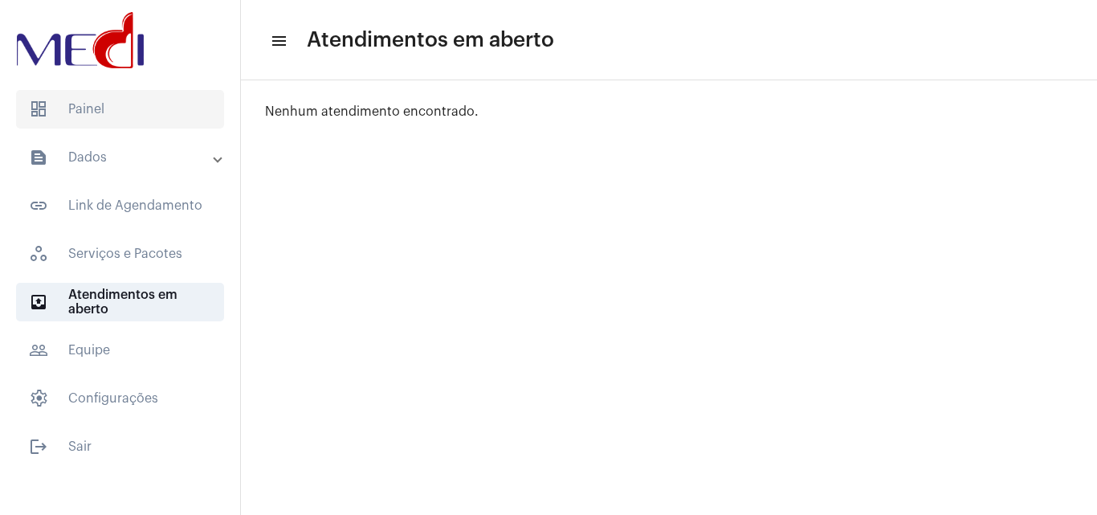
click at [147, 121] on span "dashboard Painel" at bounding box center [120, 109] width 208 height 39
